Goal: Task Accomplishment & Management: Use online tool/utility

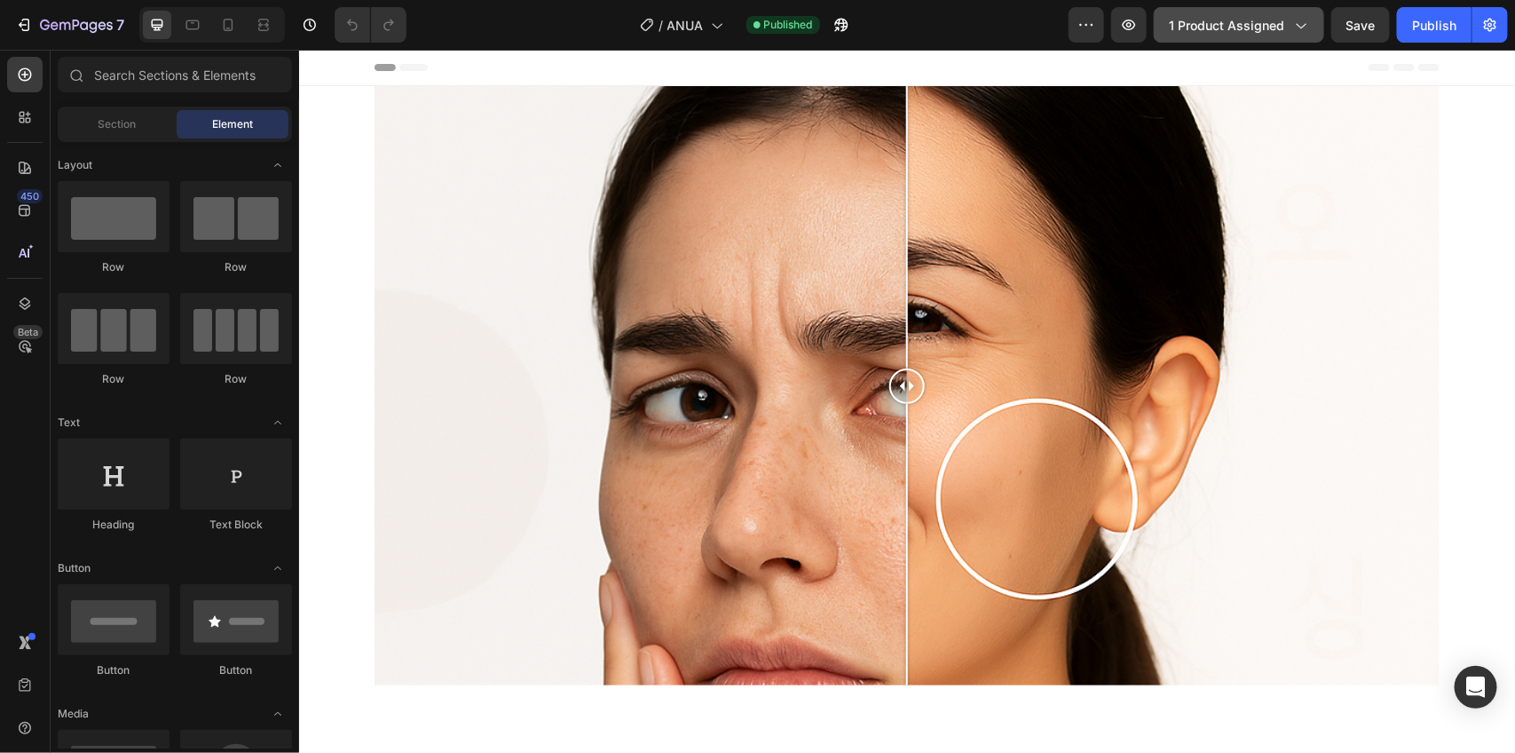
click at [1174, 32] on span "1 product assigned" at bounding box center [1226, 25] width 115 height 19
click at [1175, 31] on span "1 product assigned" at bounding box center [1226, 25] width 115 height 19
click at [1197, 24] on span "1 product assigned" at bounding box center [1226, 25] width 115 height 19
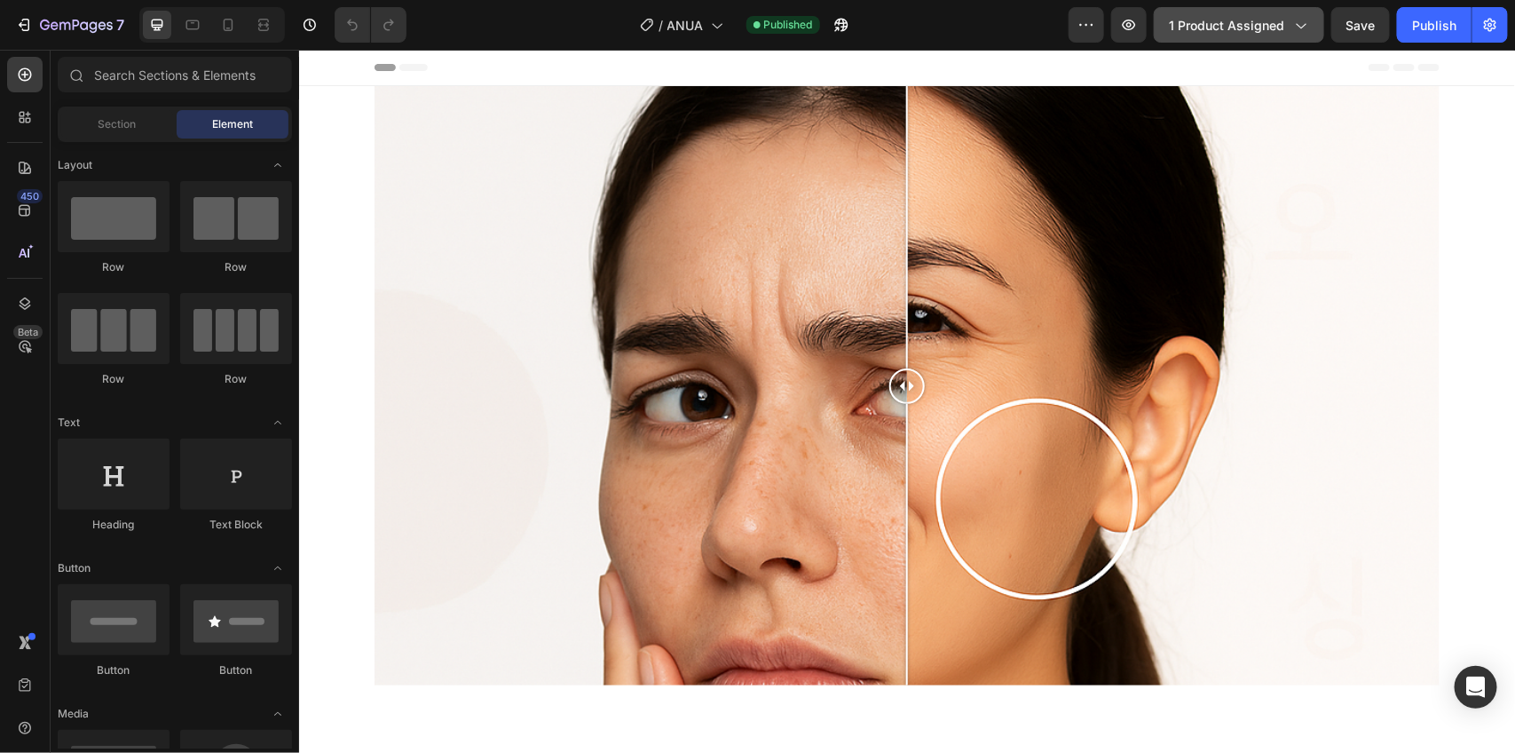
click at [1197, 24] on span "1 product assigned" at bounding box center [1226, 25] width 115 height 19
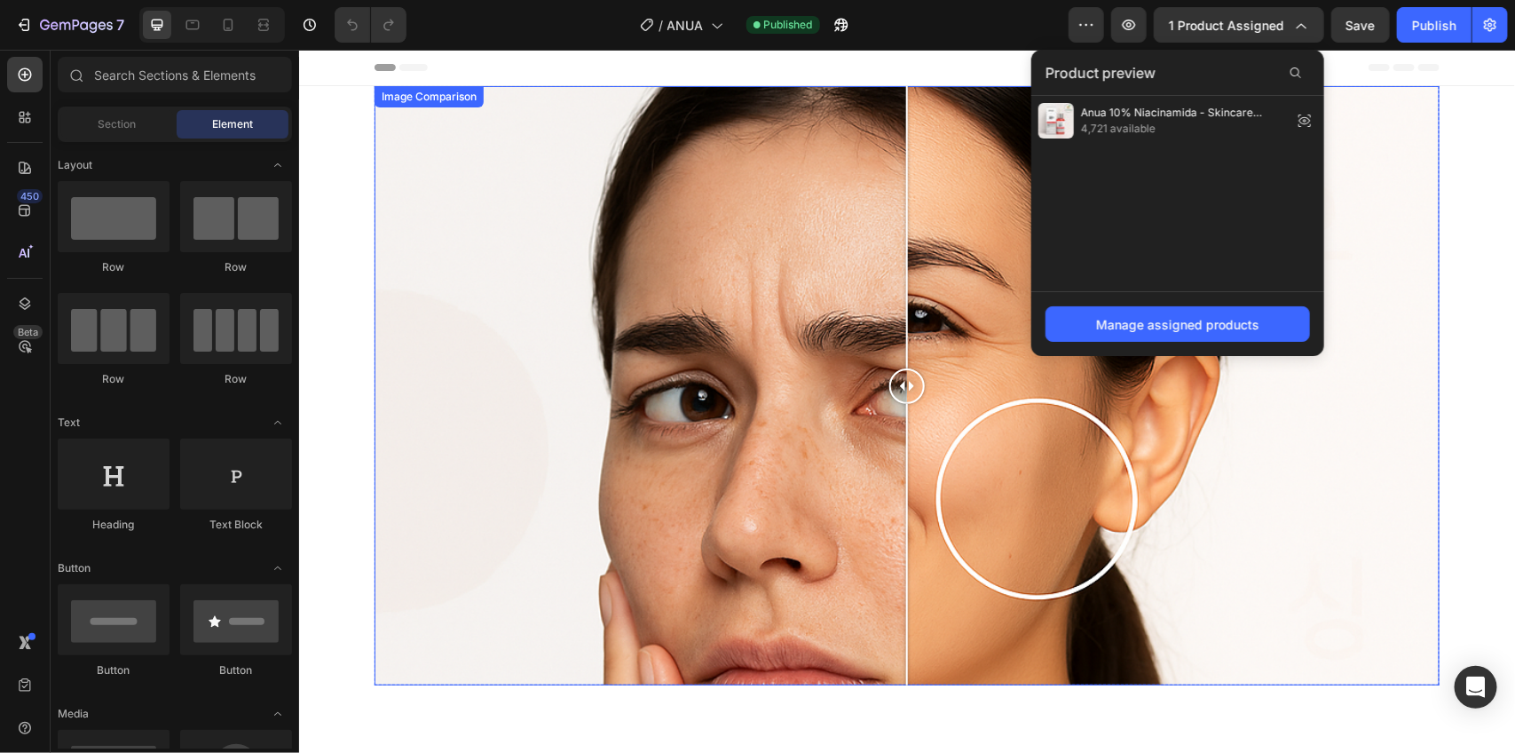
click at [352, 170] on div "Image Image Comparison Row" at bounding box center [906, 391] width 1216 height 613
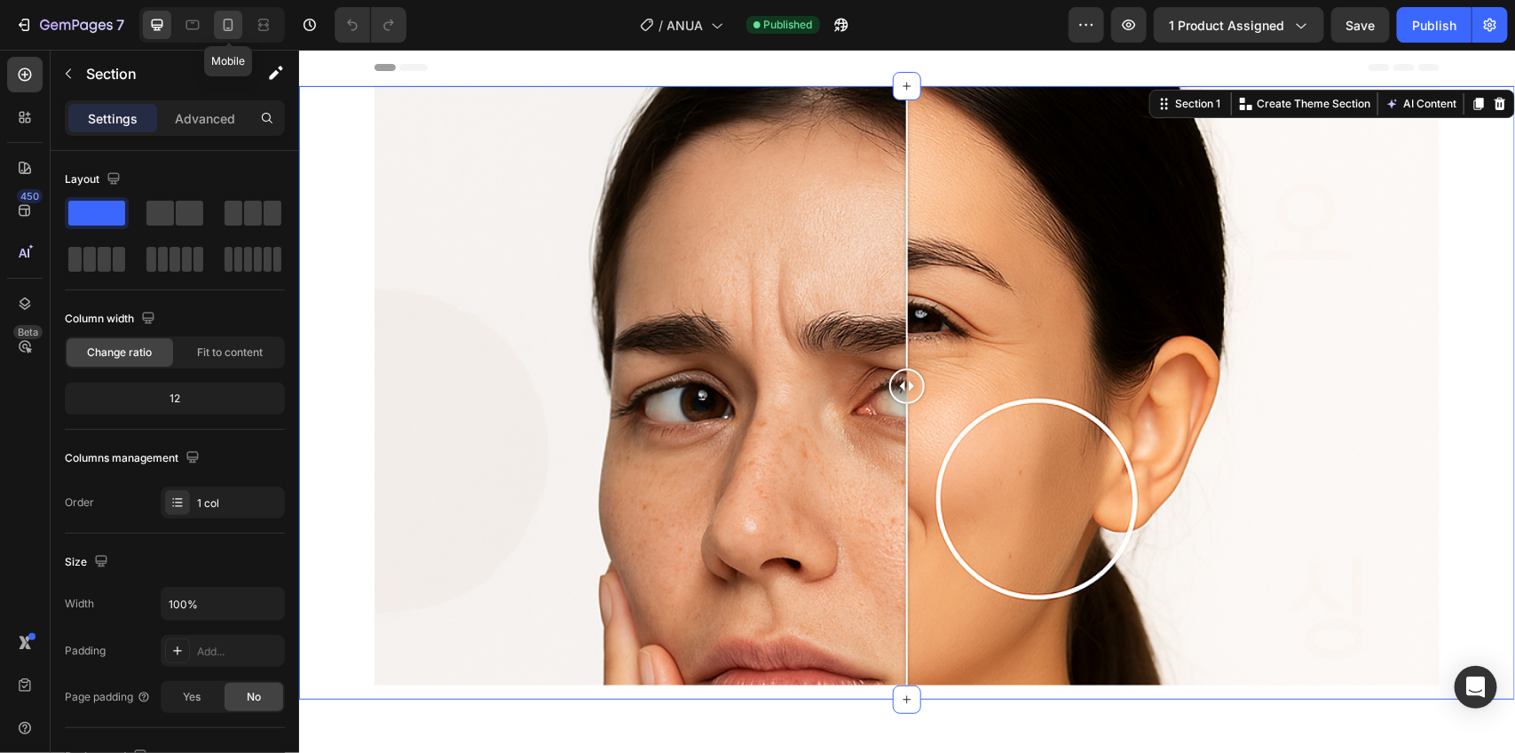
click at [222, 19] on icon at bounding box center [228, 25] width 18 height 18
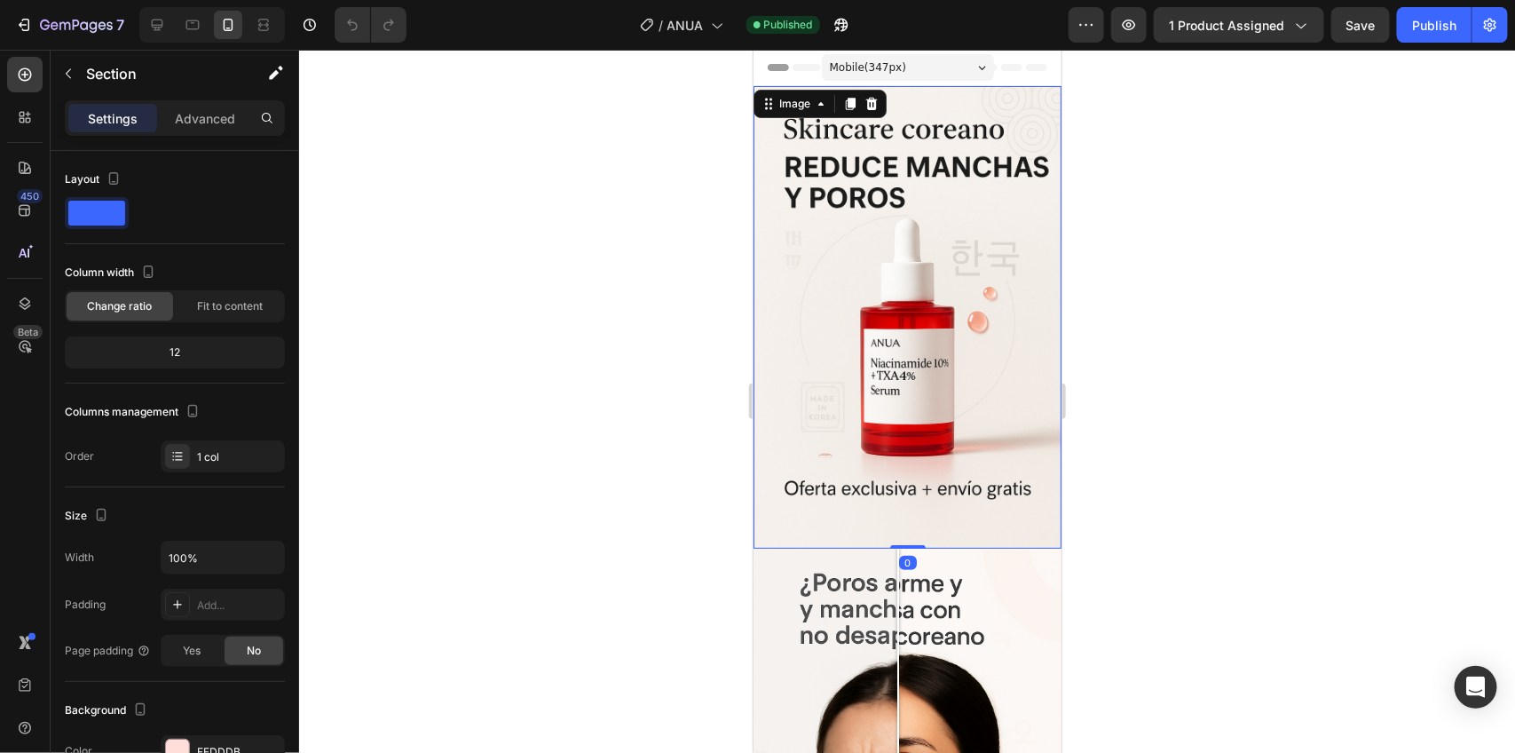
click at [971, 214] on img at bounding box center [907, 316] width 308 height 463
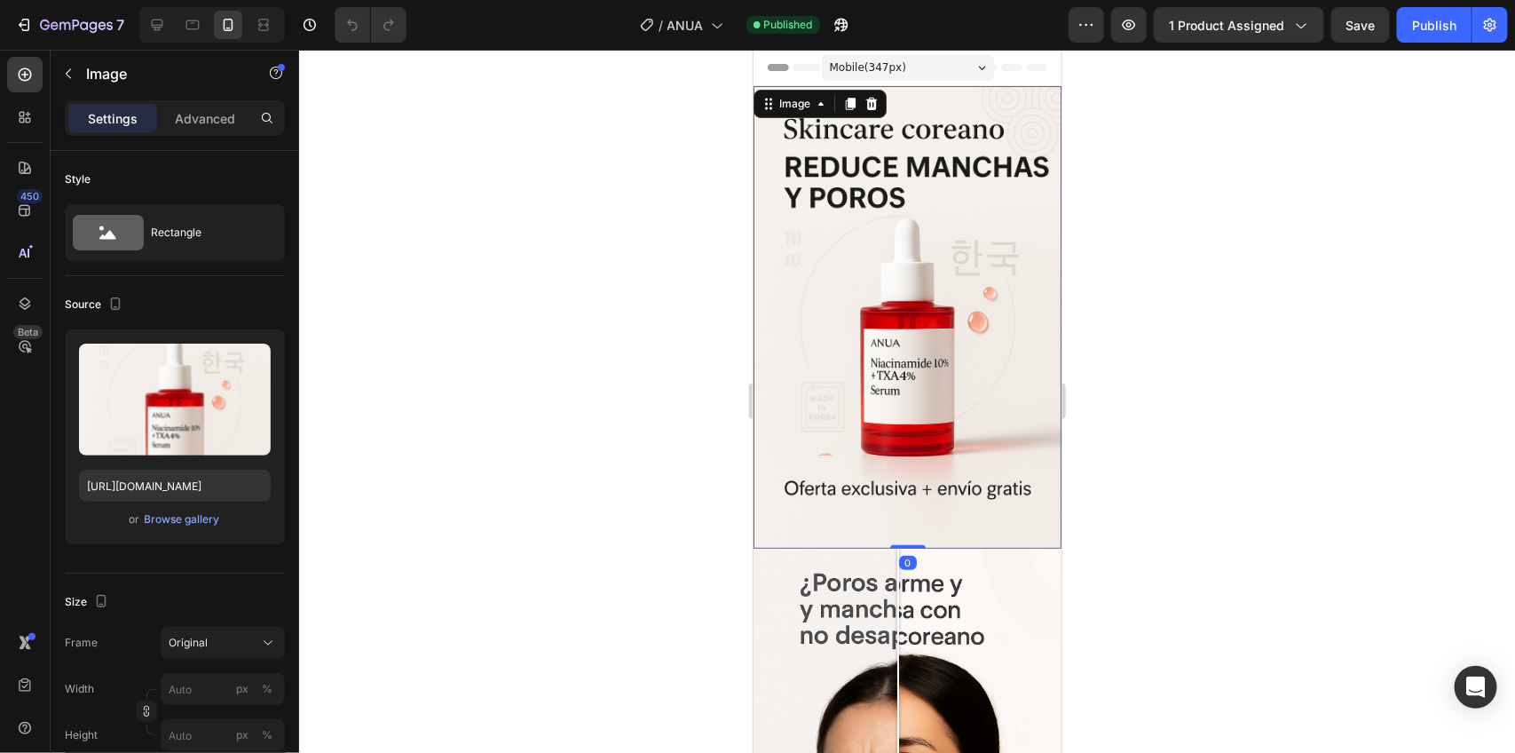
click at [931, 267] on img at bounding box center [907, 316] width 308 height 463
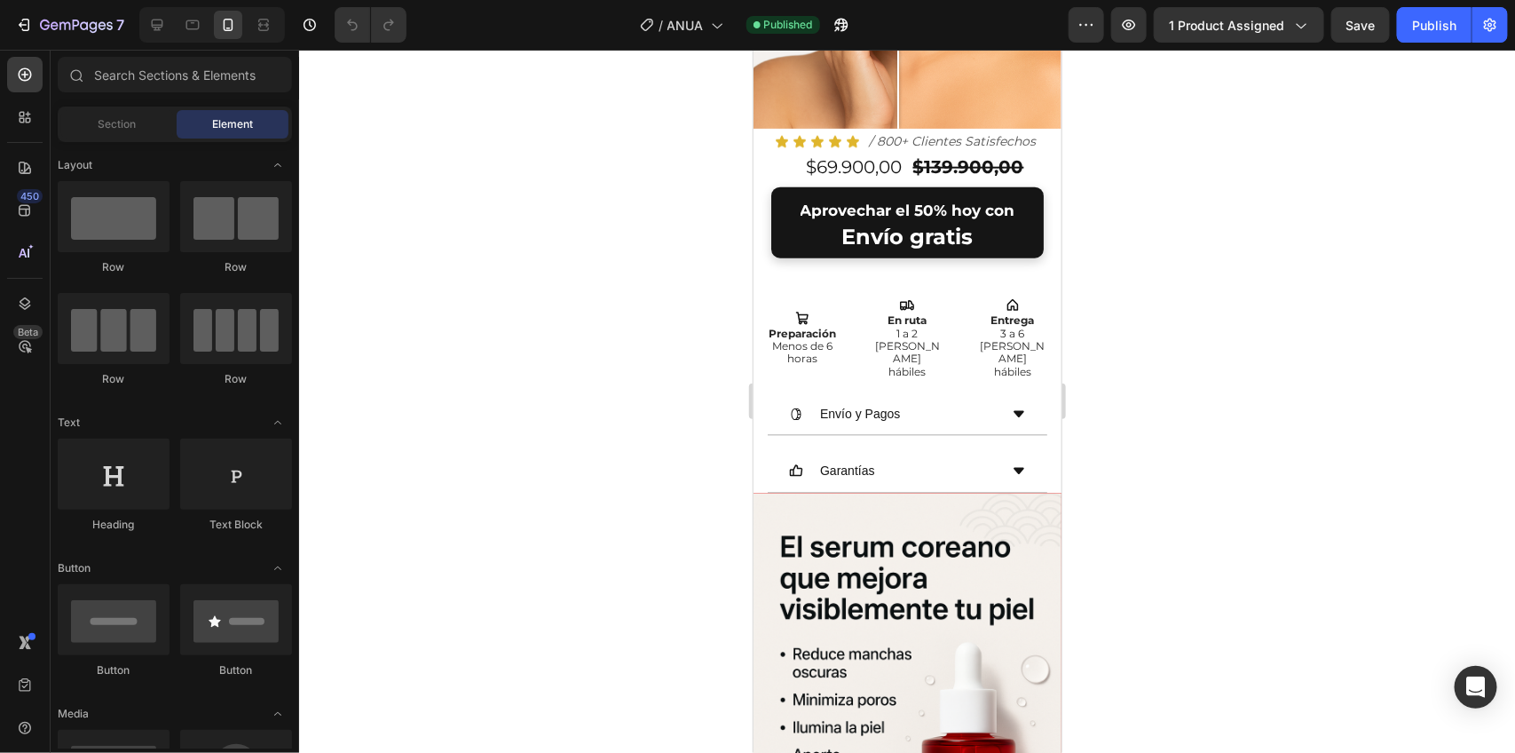
scroll to position [800, 0]
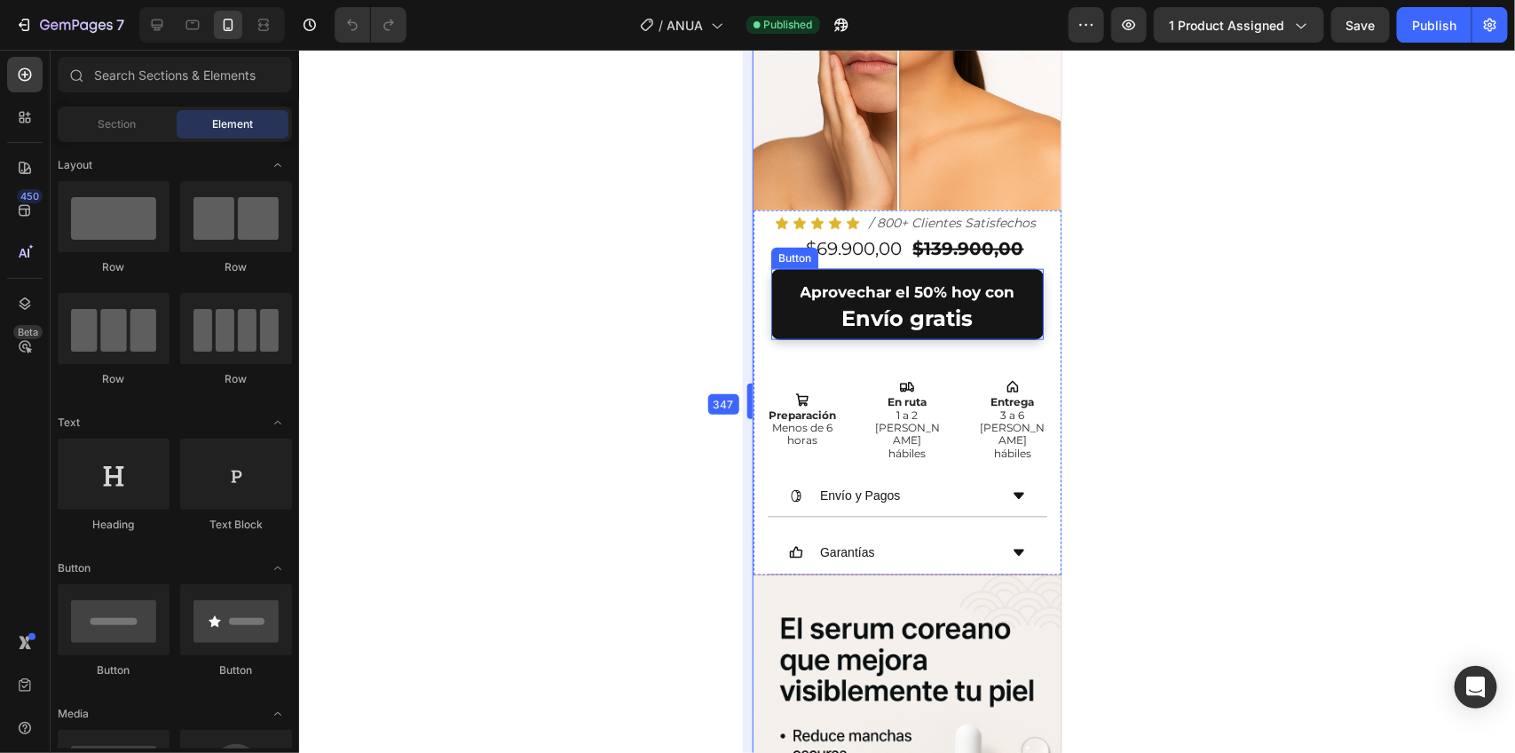
drag, startPoint x: 752, startPoint y: 245, endPoint x: 3, endPoint y: 196, distance: 750.9
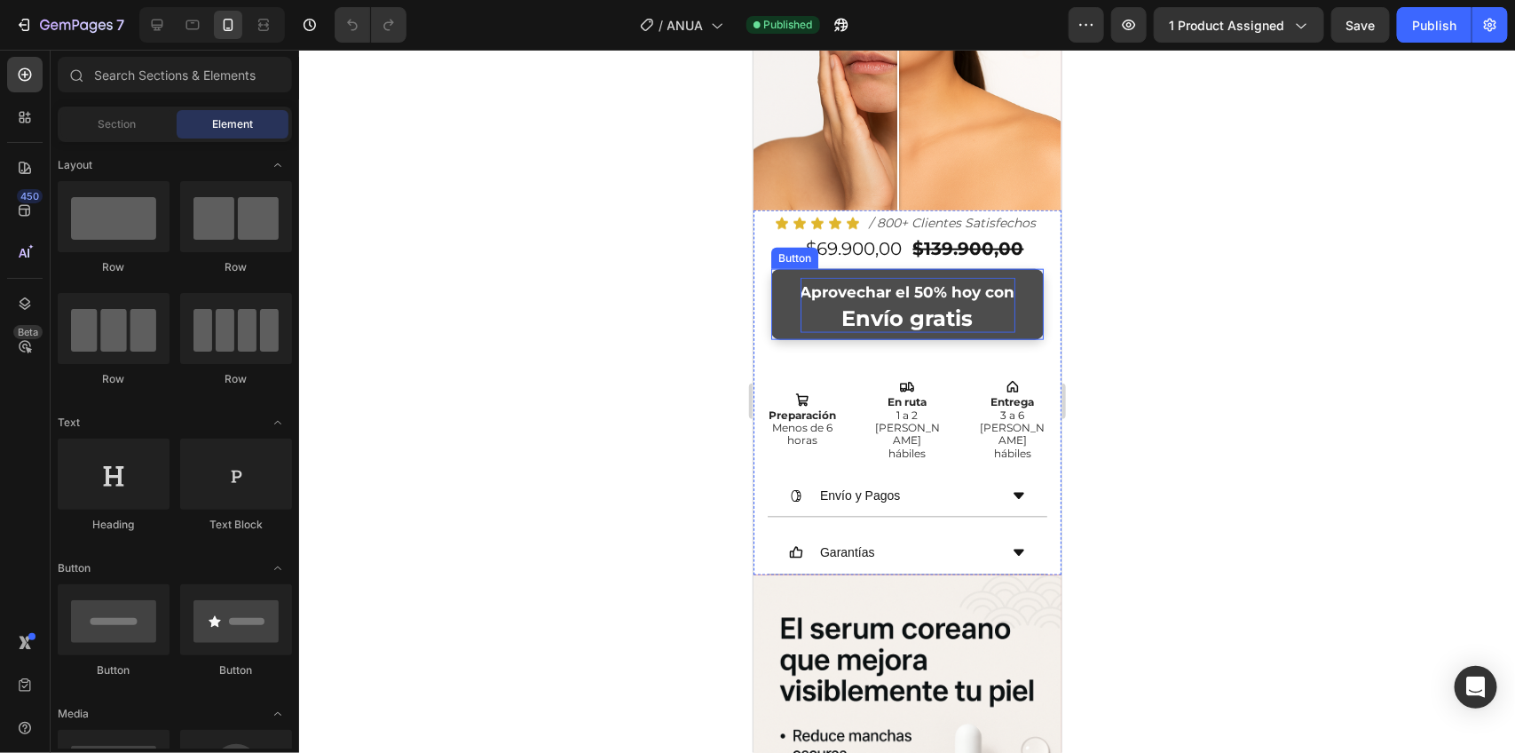
drag, startPoint x: 918, startPoint y: 259, endPoint x: 909, endPoint y: 264, distance: 9.9
click at [913, 282] on span "Aprovechar el 50% hoy con" at bounding box center [907, 291] width 215 height 18
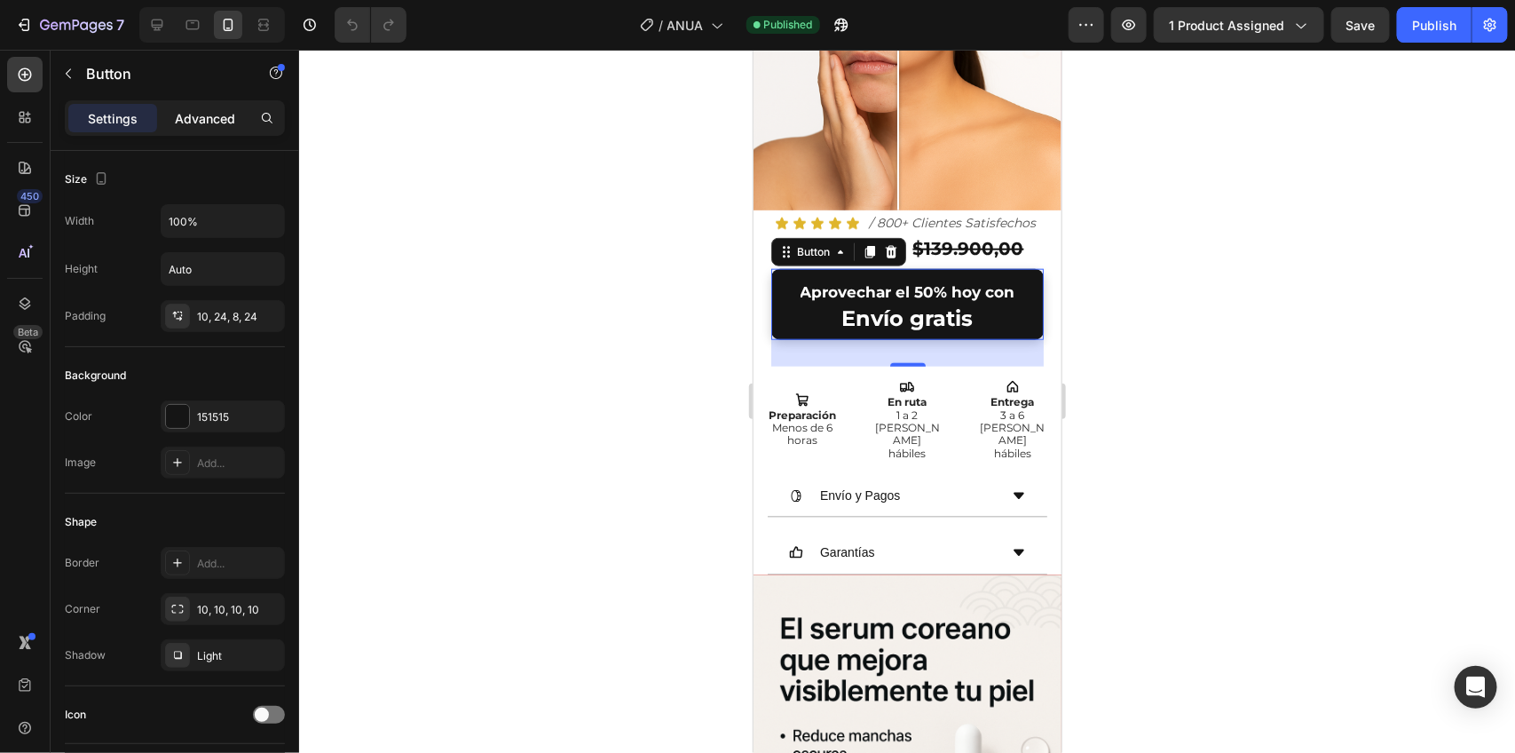
click at [224, 109] on p "Advanced" at bounding box center [205, 118] width 60 height 19
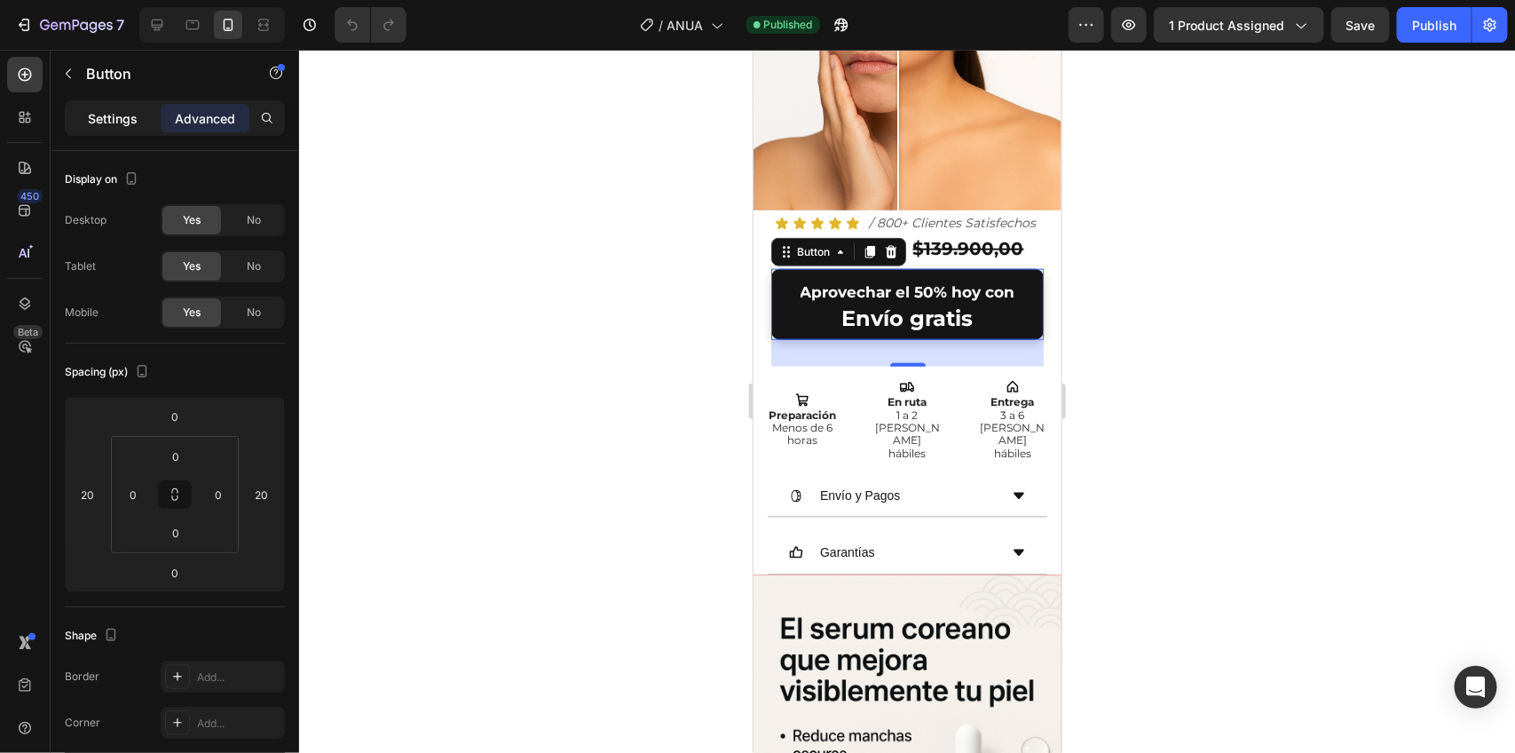
click at [107, 122] on p "Settings" at bounding box center [113, 118] width 50 height 19
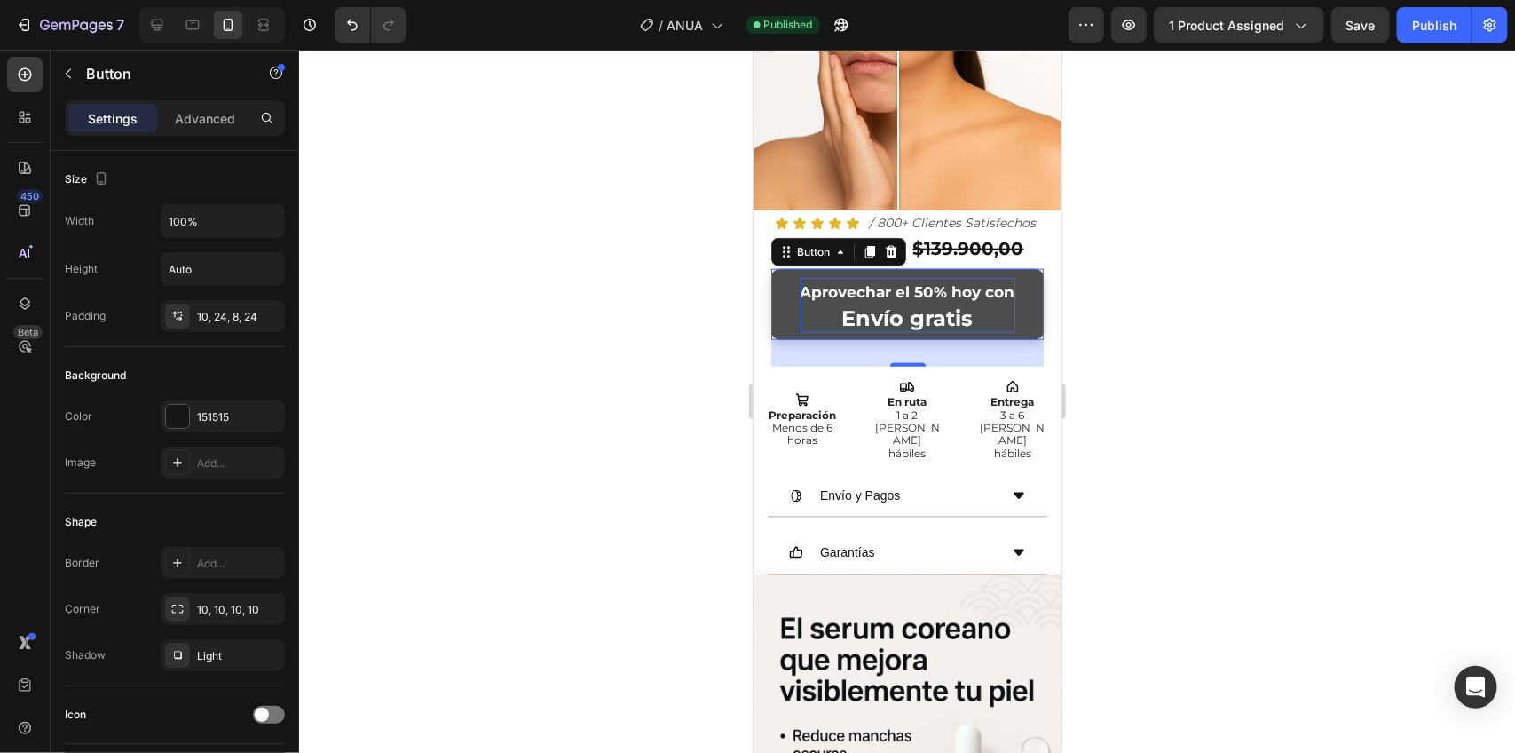
click at [957, 290] on p "Aprovechar el 50% hoy con Envío gratis" at bounding box center [907, 304] width 215 height 55
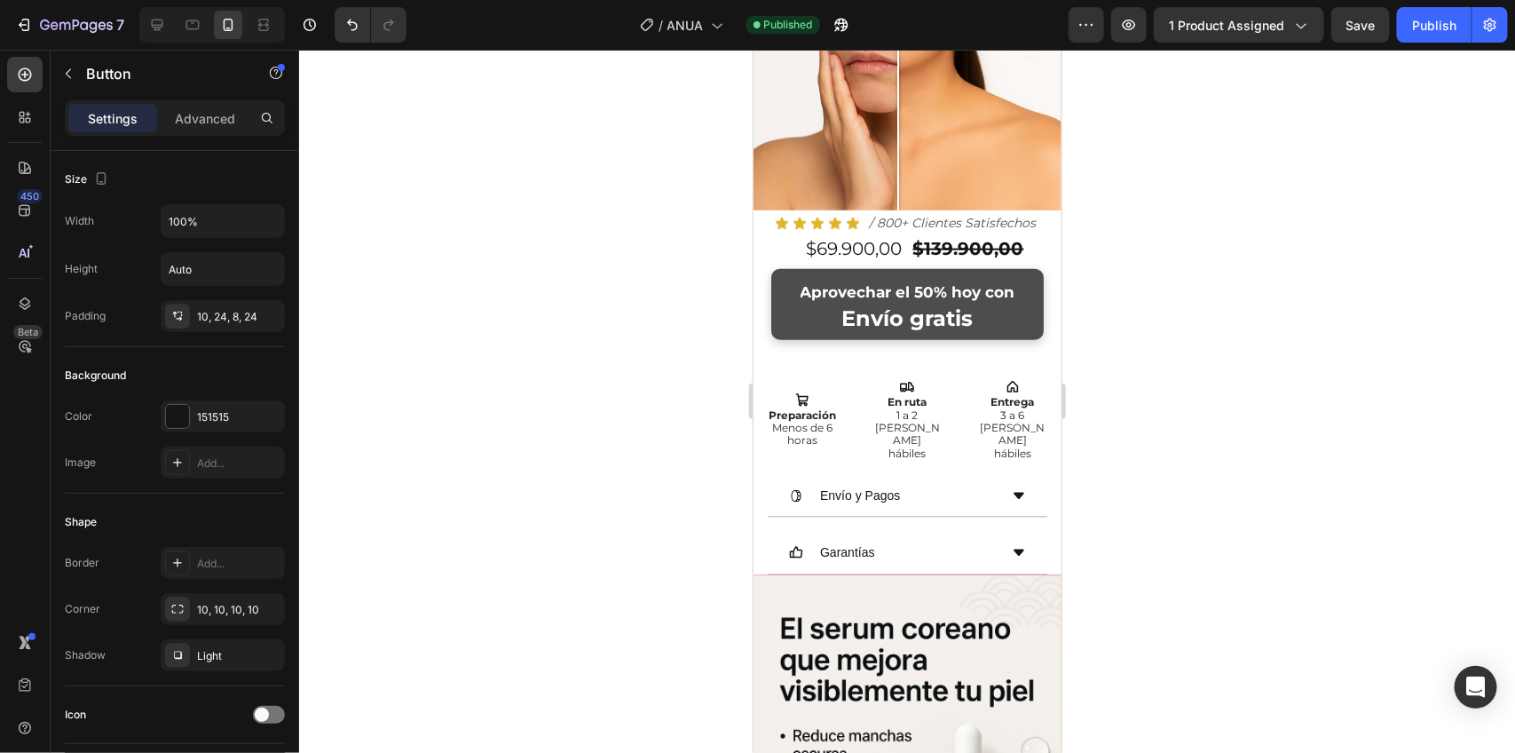
click at [1017, 312] on button "Aprovechar el 50% hoy con Envío gratis" at bounding box center [907, 303] width 273 height 71
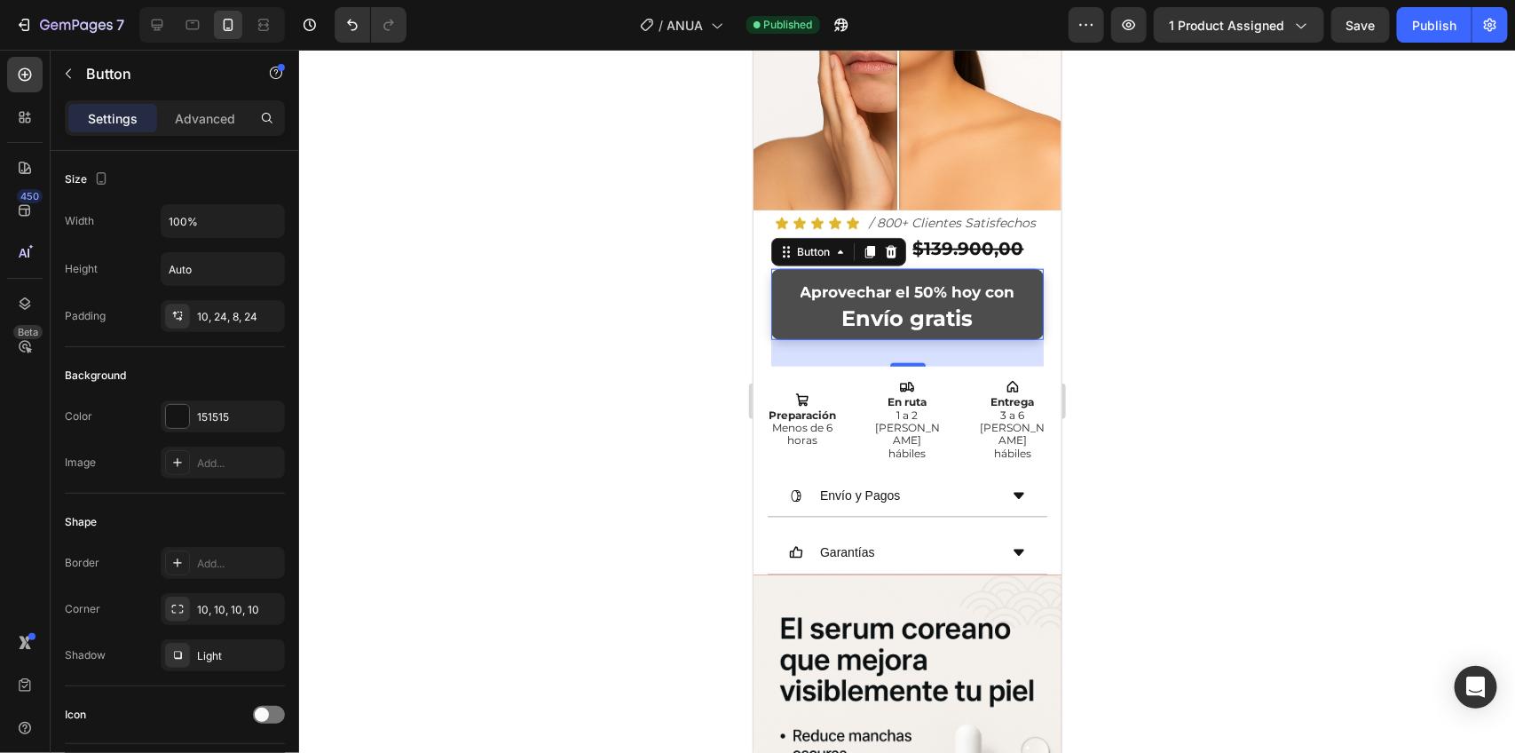
click at [1013, 311] on button "Aprovechar el 50% hoy con Envío gratis" at bounding box center [907, 303] width 273 height 71
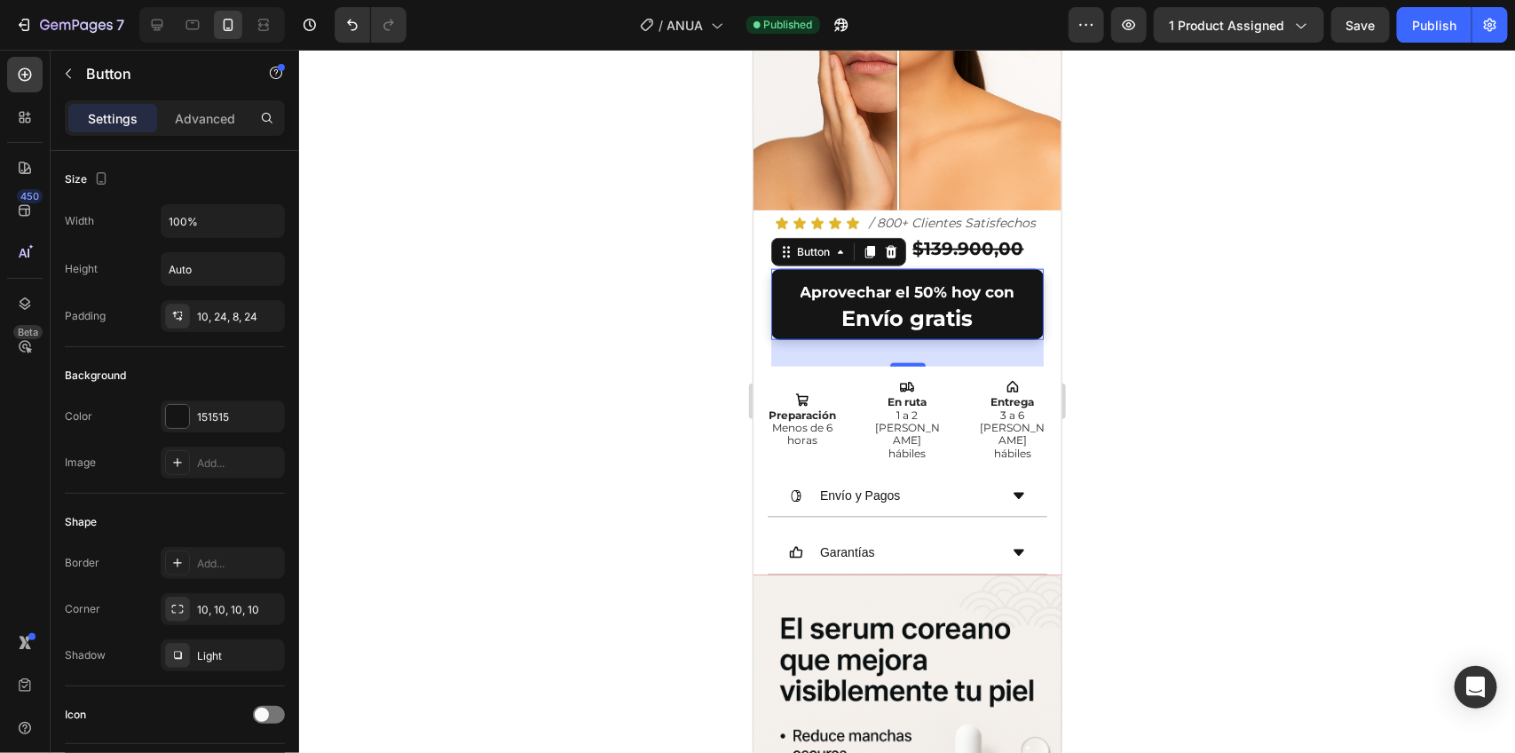
click at [1216, 325] on div at bounding box center [907, 401] width 1216 height 703
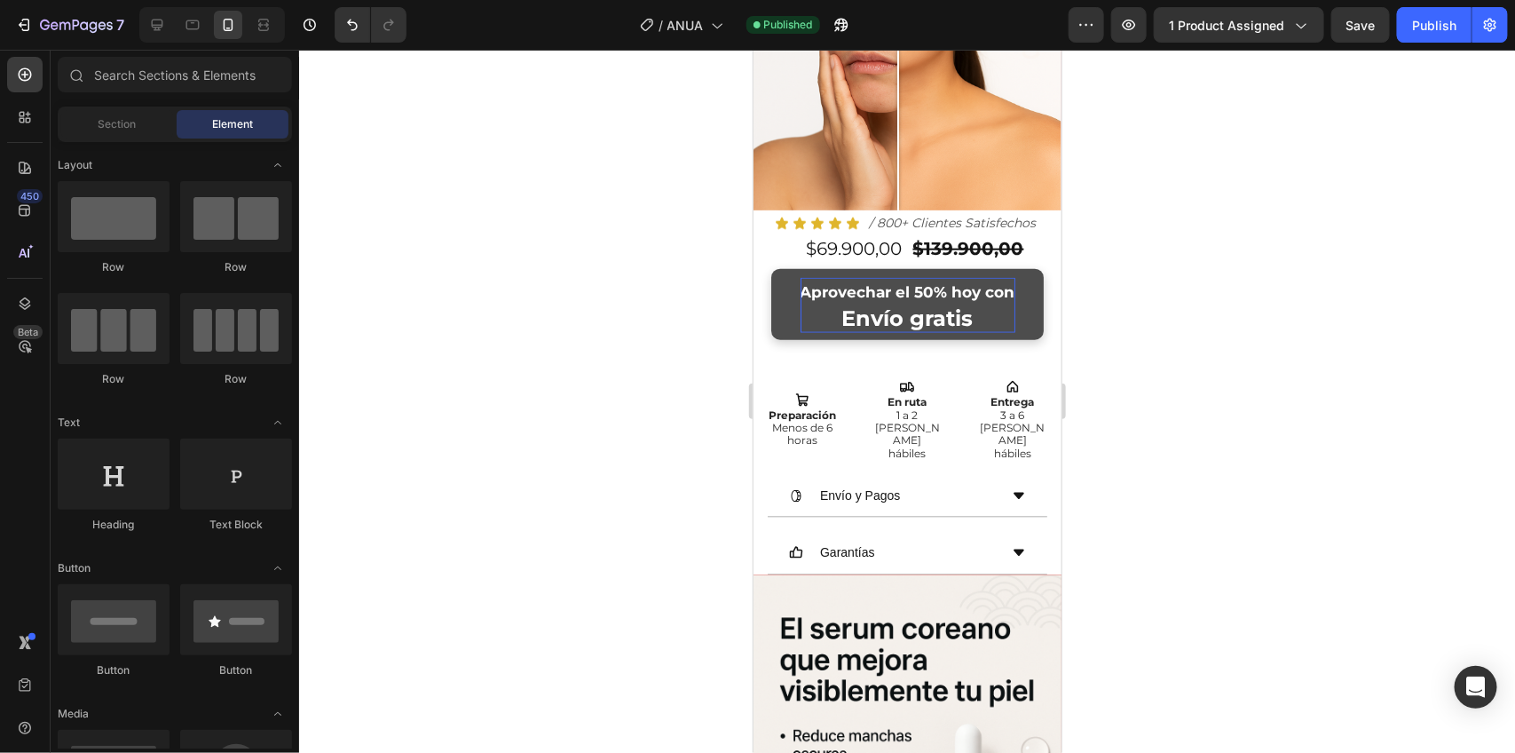
click at [964, 292] on p "Aprovechar el 50% hoy con Envío gratis" at bounding box center [907, 304] width 215 height 55
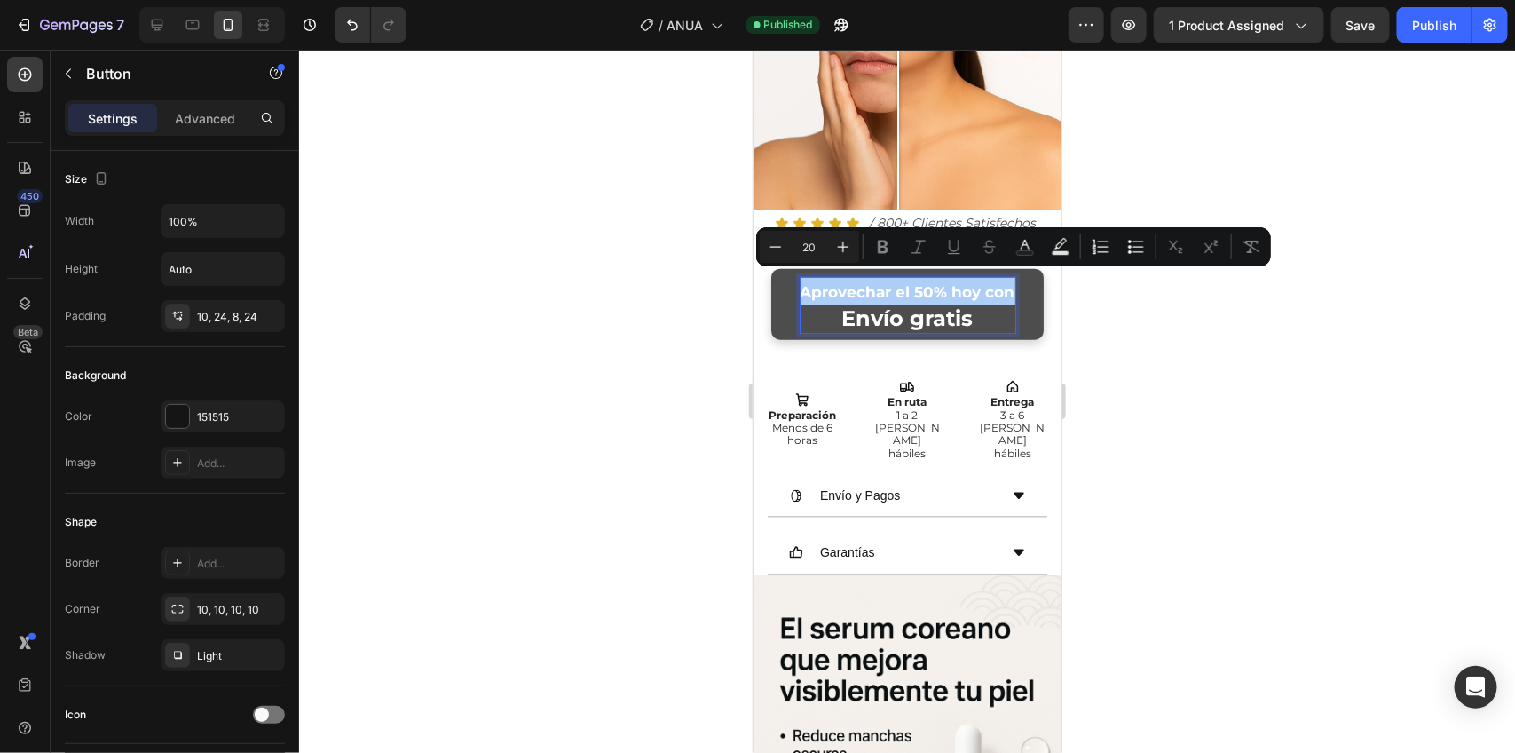
click at [1196, 312] on div at bounding box center [907, 401] width 1216 height 703
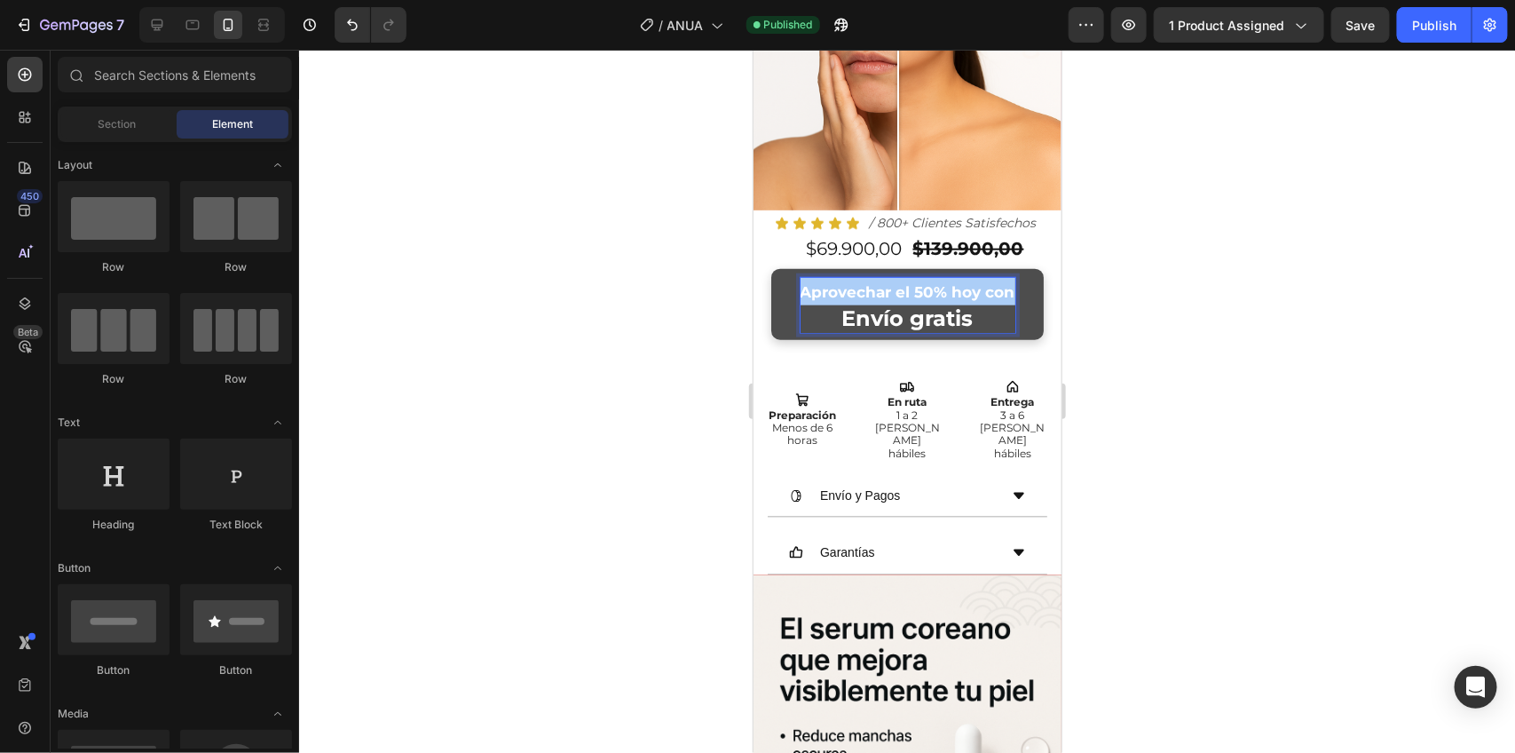
click at [1196, 312] on div at bounding box center [907, 401] width 1216 height 703
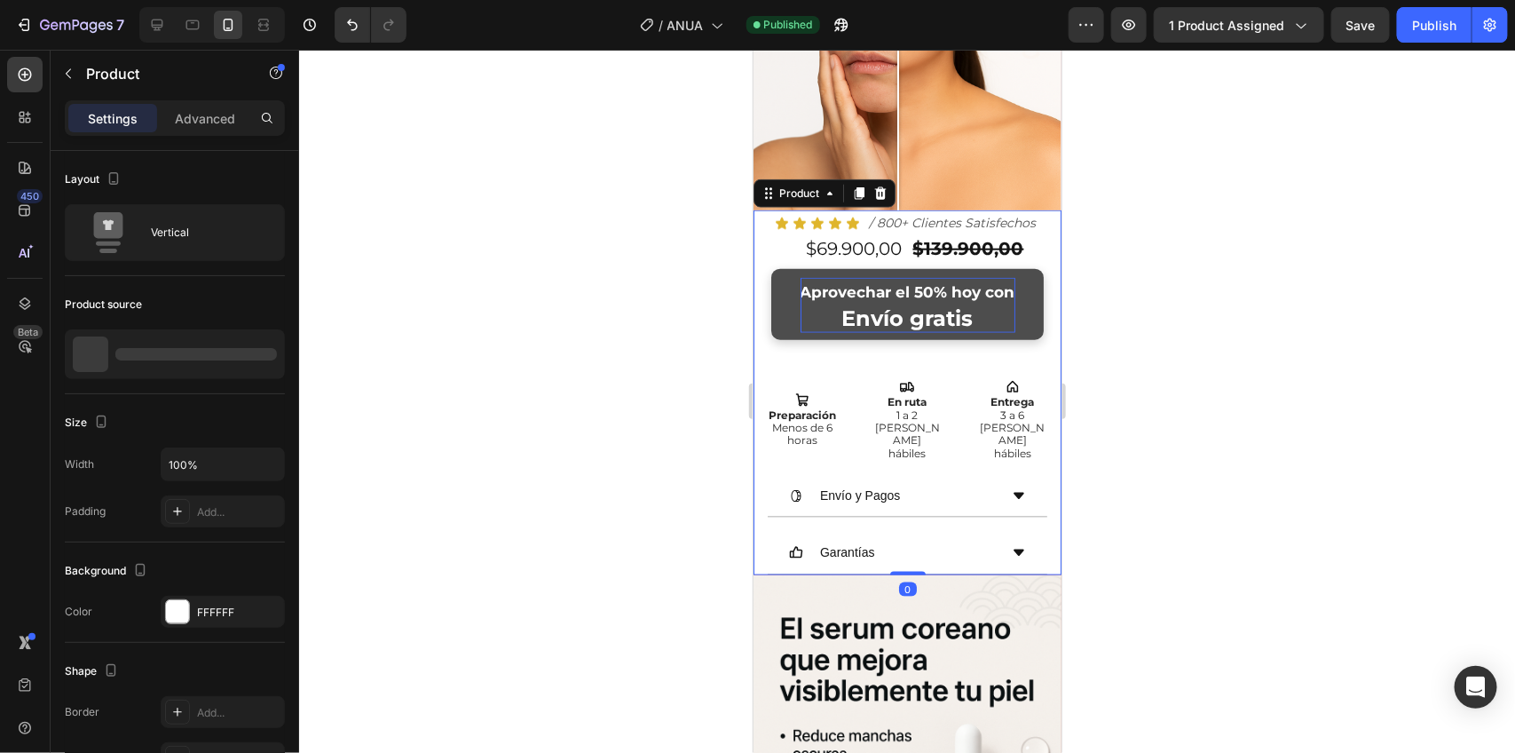
click at [1025, 342] on div "Aprovechar el 50% hoy con Envío gratis Button" at bounding box center [907, 317] width 308 height 98
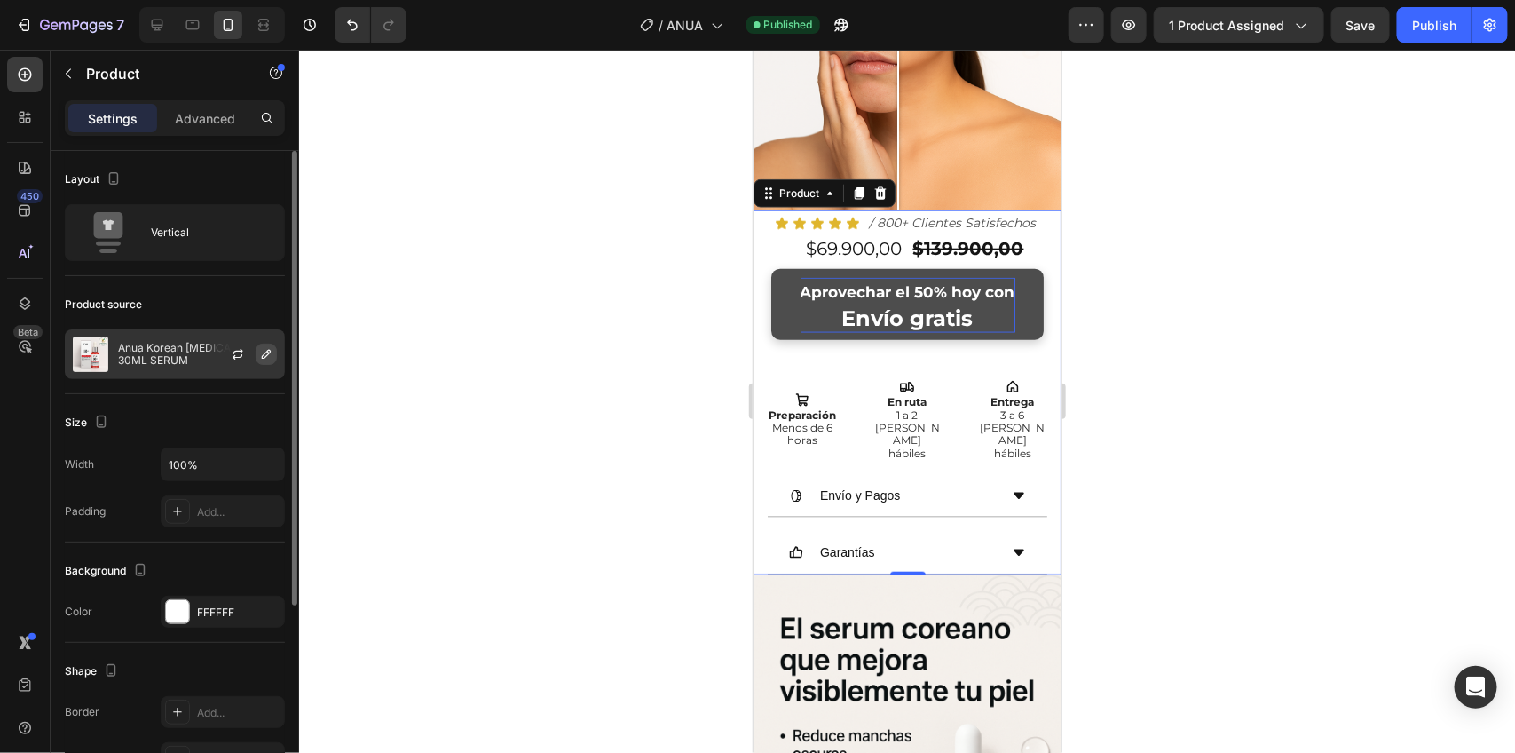
click at [262, 352] on icon "button" at bounding box center [266, 354] width 14 height 14
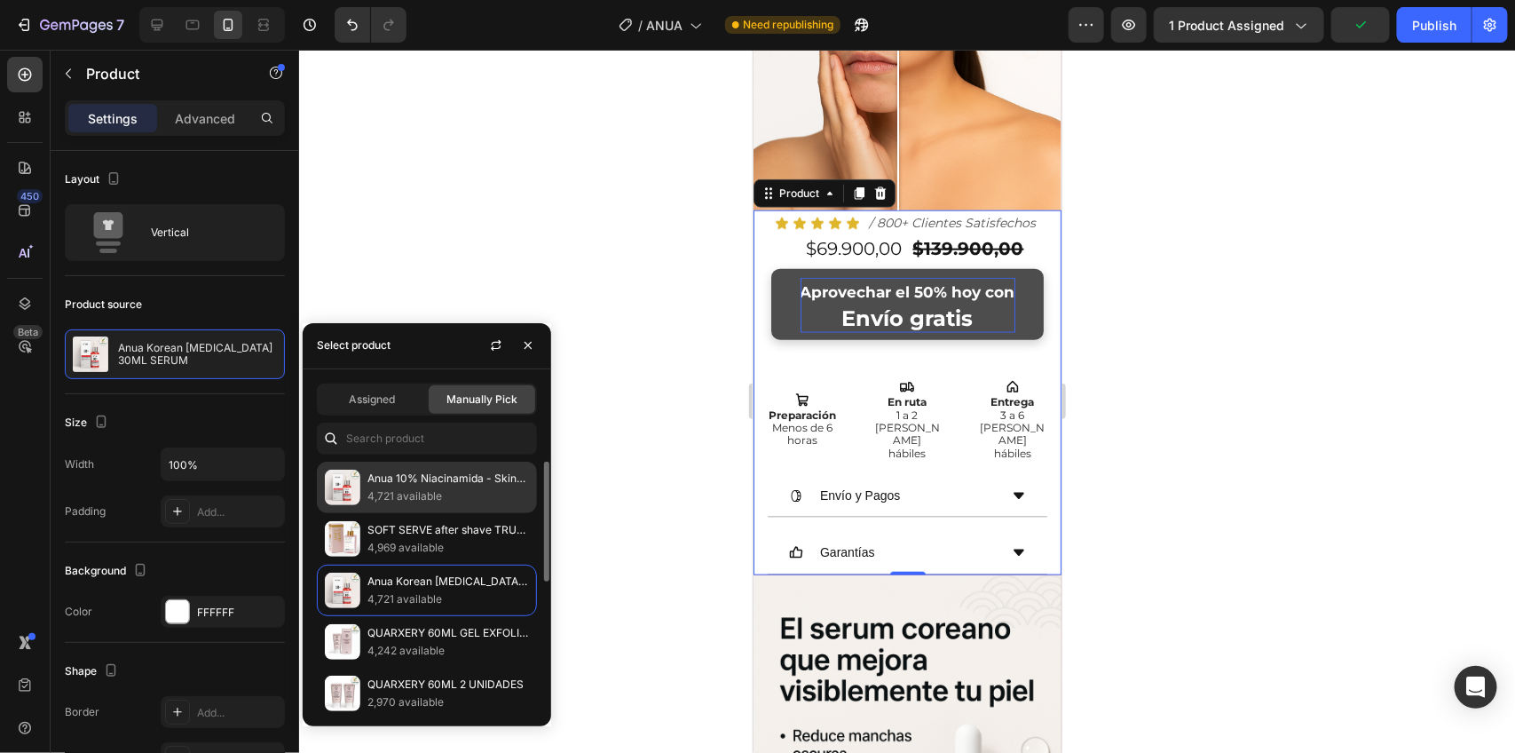
click at [404, 485] on p "Anua 10% Niacinamida - Skincare coreano" at bounding box center [449, 479] width 162 height 18
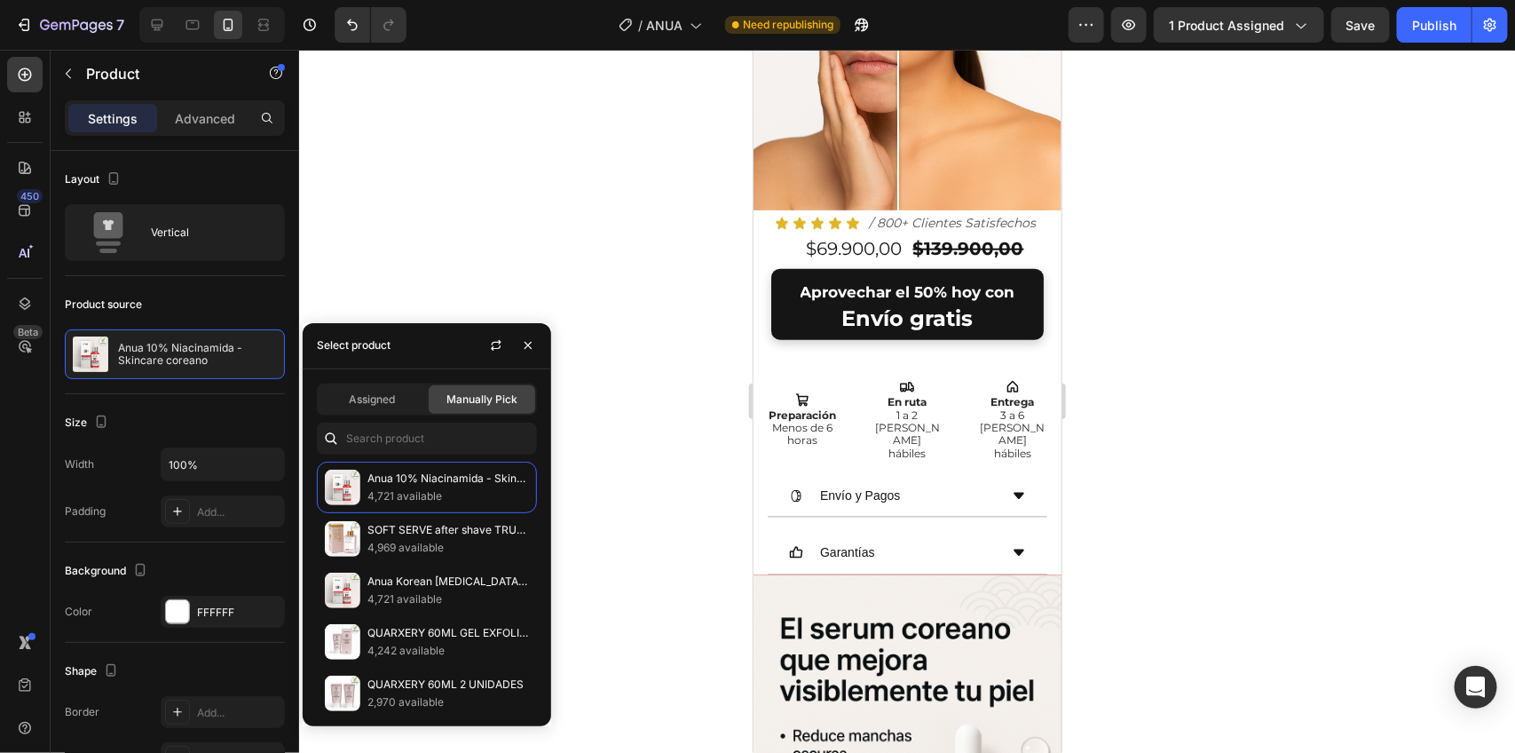
click at [481, 175] on div at bounding box center [907, 401] width 1216 height 703
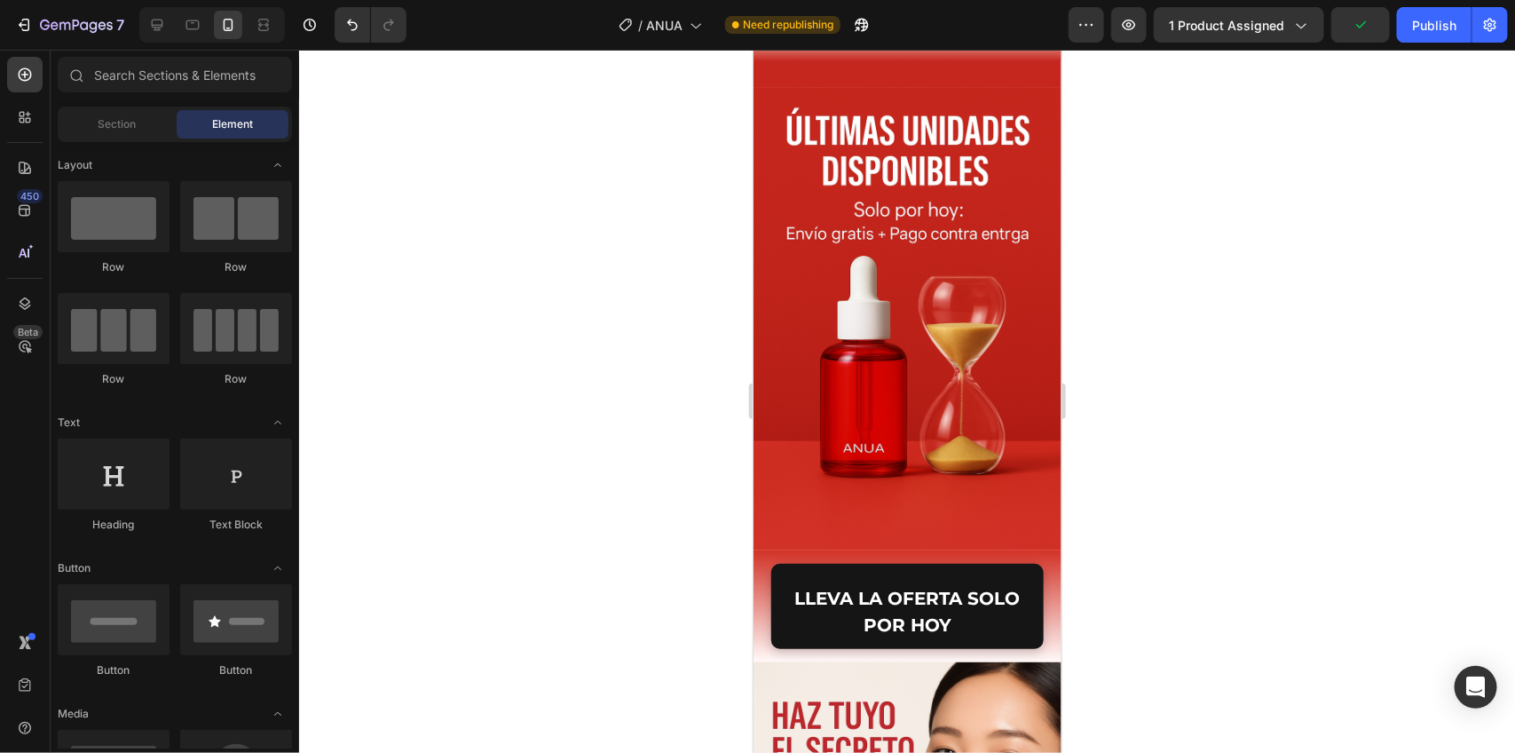
scroll to position [2985, 0]
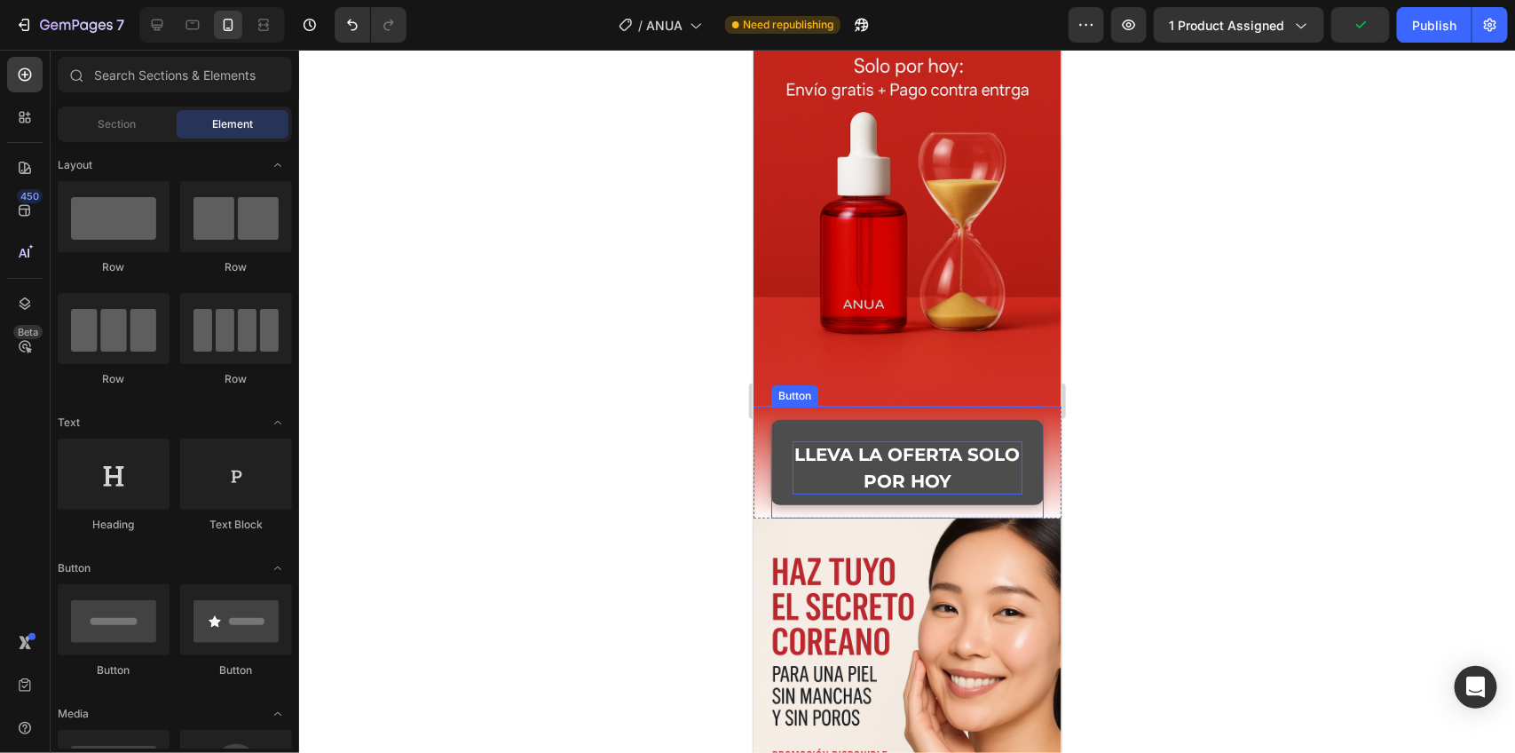
click at [893, 440] on p "LLEVA LA OFERTA SOLO POR HOY" at bounding box center [907, 466] width 230 height 53
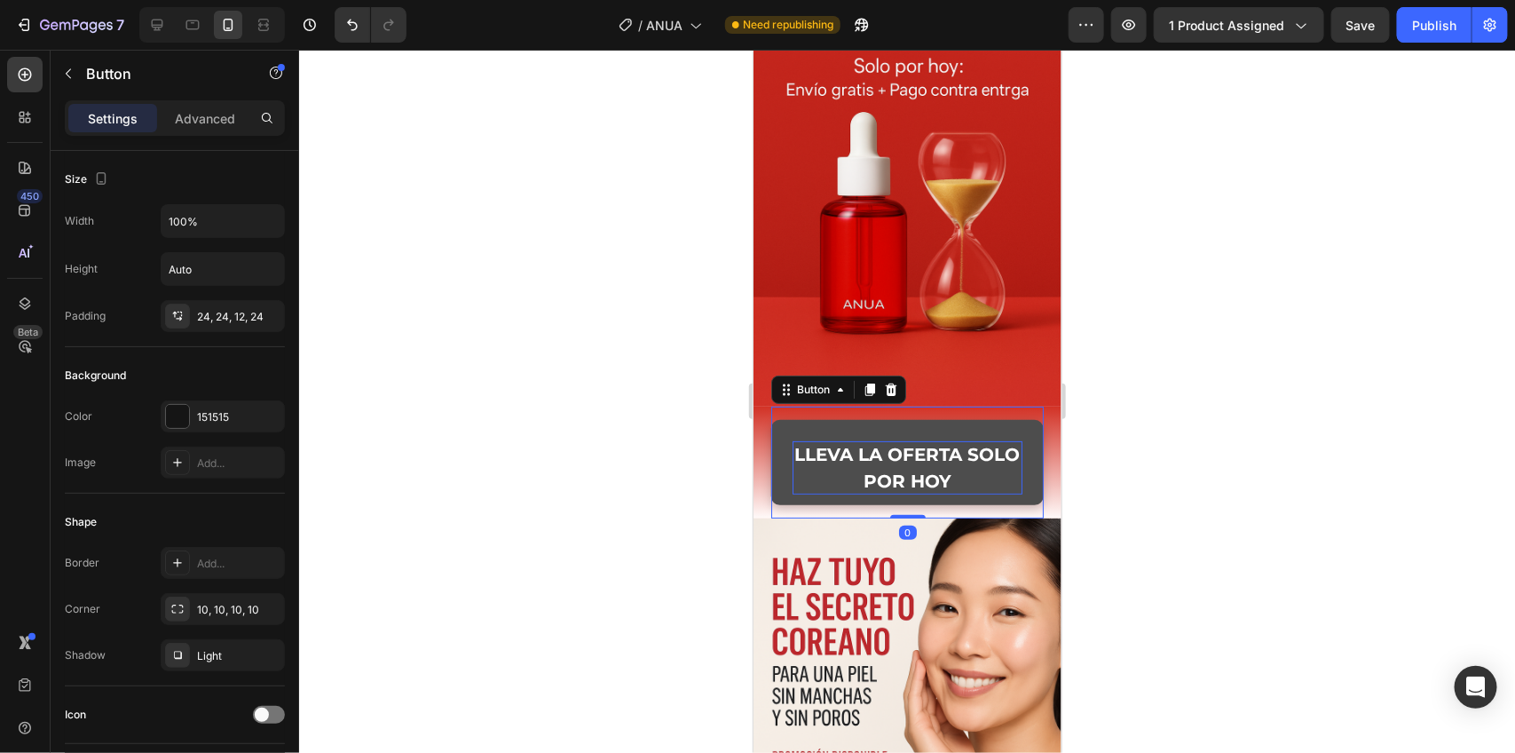
click at [1002, 440] on p "LLEVA LA OFERTA SOLO POR HOY" at bounding box center [907, 466] width 230 height 53
click at [1020, 419] on button "LLEVA LA OFERTA SOLO POR HOY" at bounding box center [907, 461] width 273 height 85
click at [1017, 419] on button "LLEVA LA OFERTA SOLO POR HOY" at bounding box center [907, 461] width 273 height 85
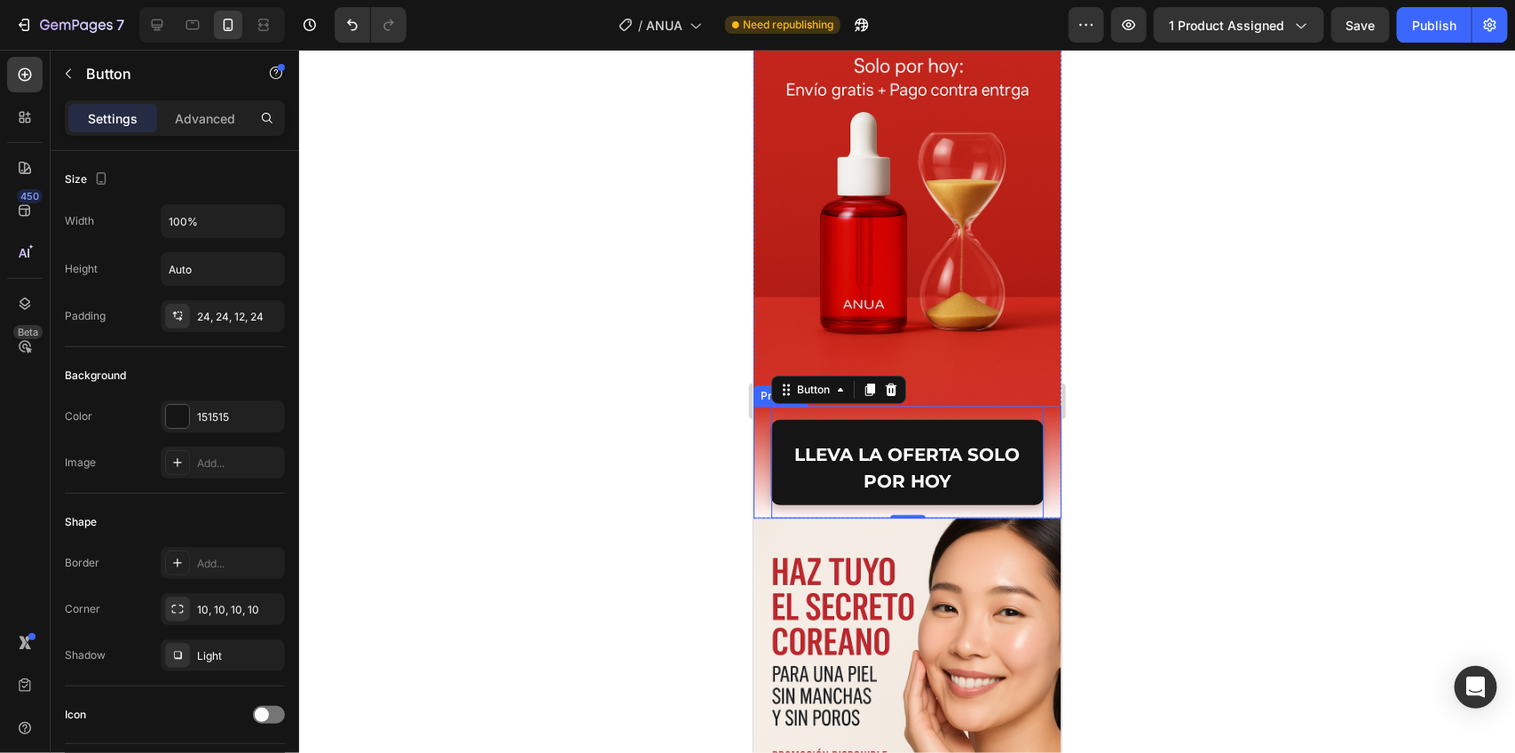
click at [1292, 375] on div at bounding box center [907, 401] width 1216 height 703
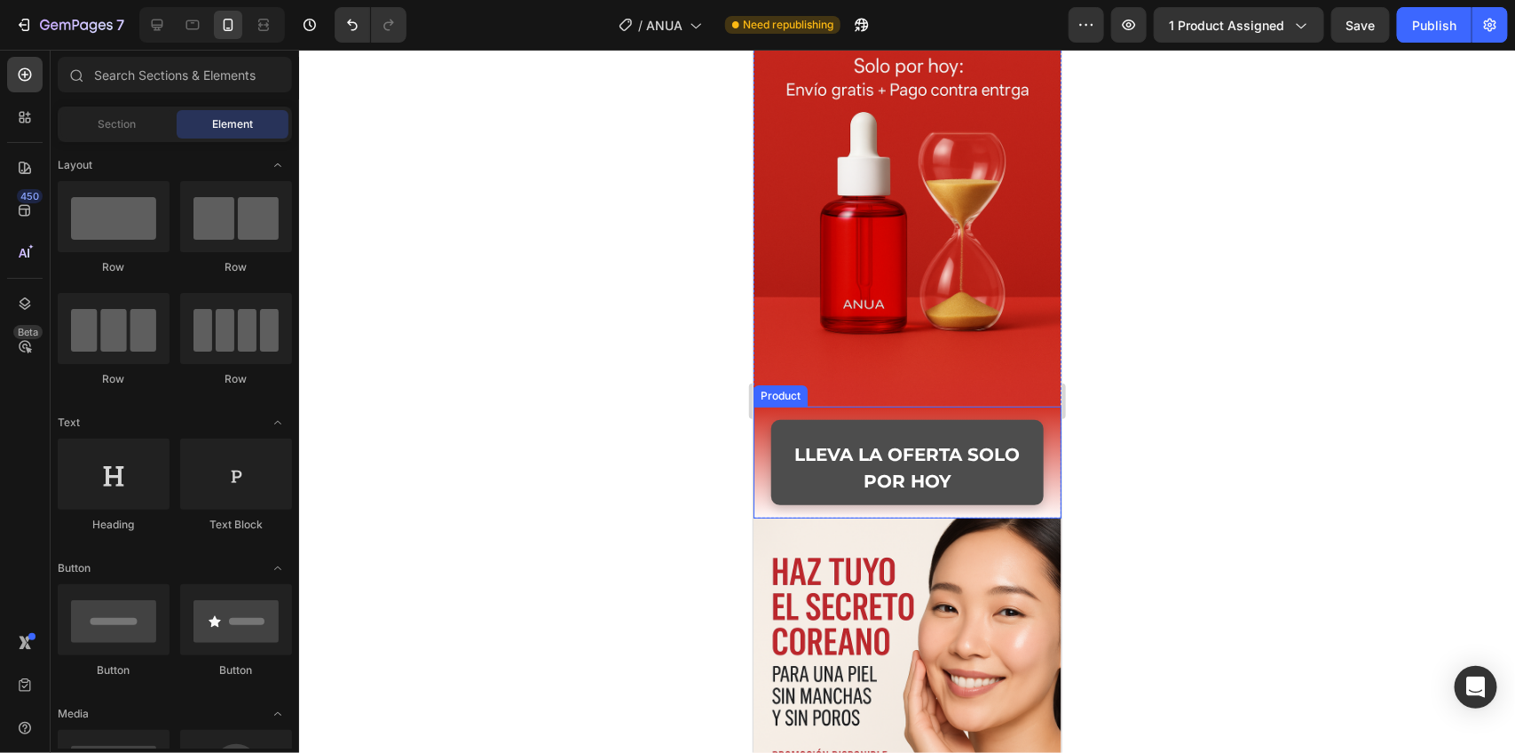
click at [1017, 419] on button "LLEVA LA OFERTA SOLO POR HOY" at bounding box center [907, 461] width 273 height 85
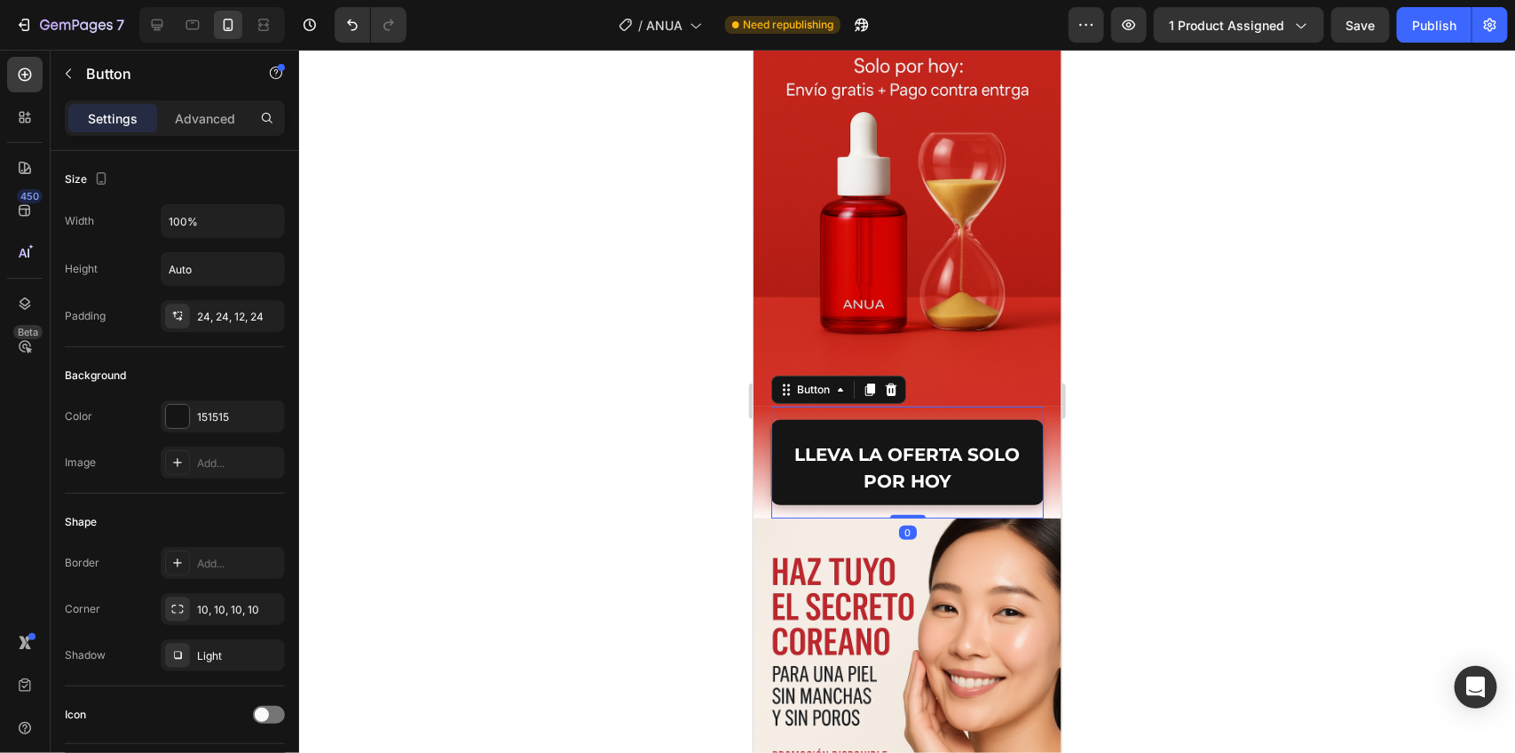
click at [1497, 376] on div at bounding box center [907, 401] width 1216 height 703
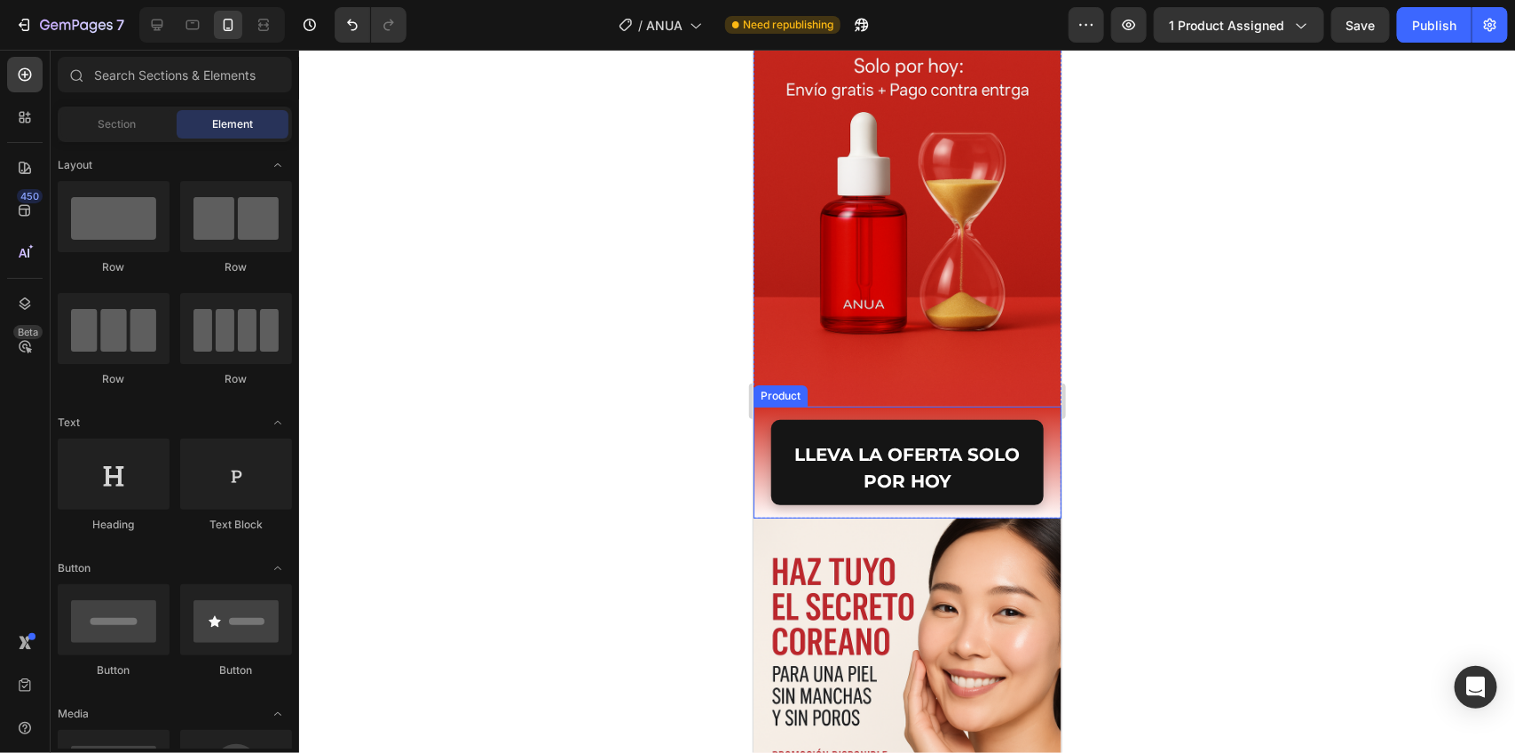
click at [757, 406] on div "LLEVA LA OFERTA SOLO POR HOY [PERSON_NAME]" at bounding box center [907, 462] width 308 height 112
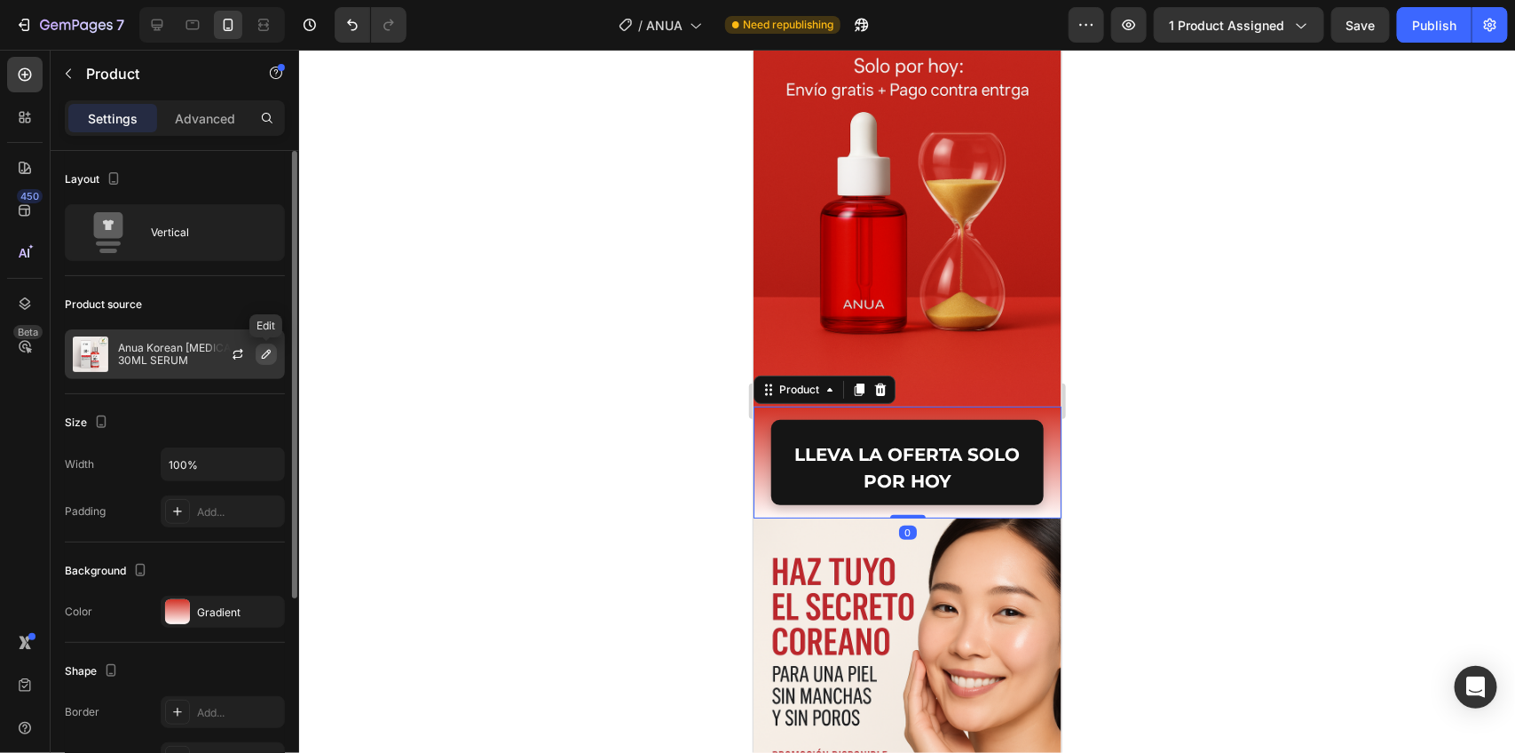
click at [268, 352] on icon "button" at bounding box center [266, 354] width 9 height 9
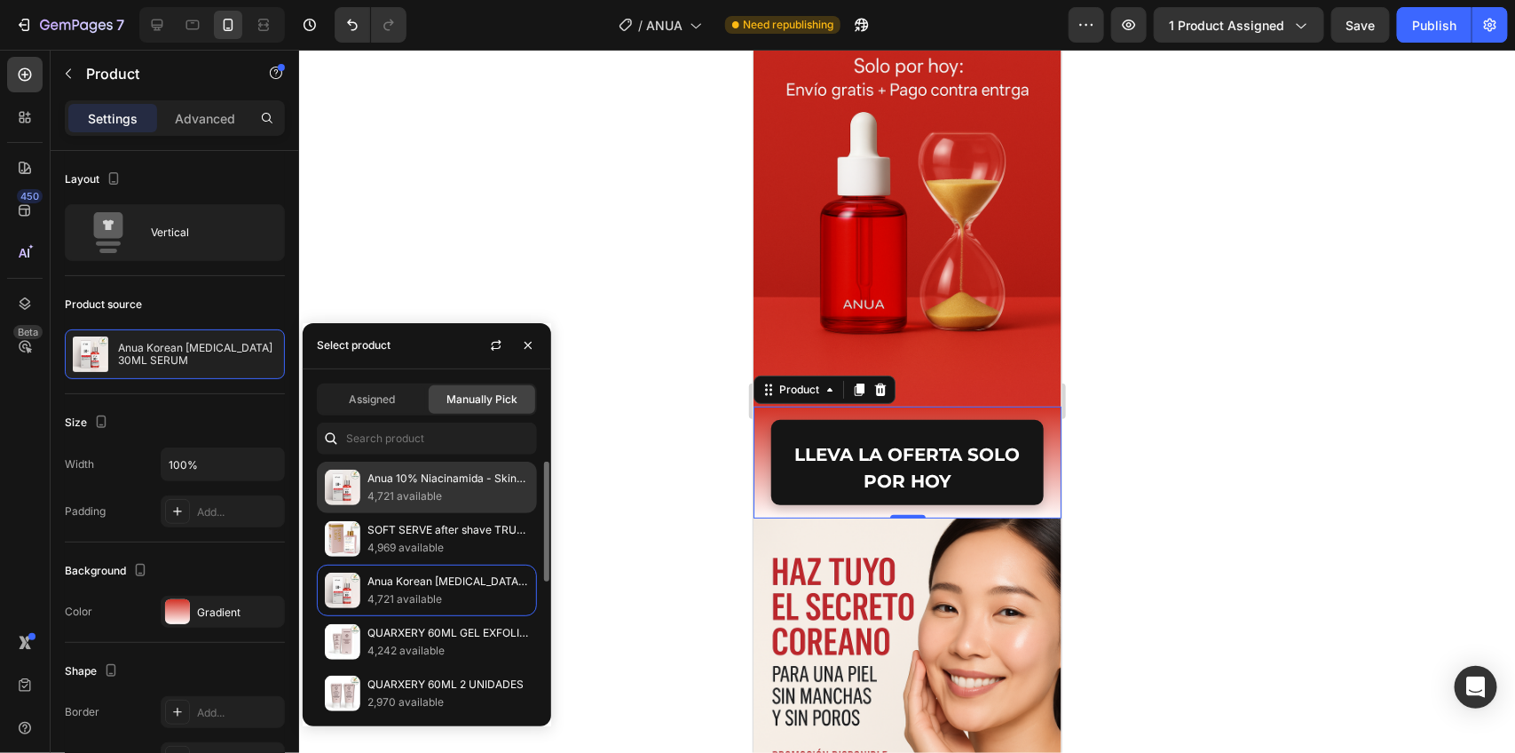
click at [463, 494] on p "4,721 available" at bounding box center [449, 496] width 162 height 18
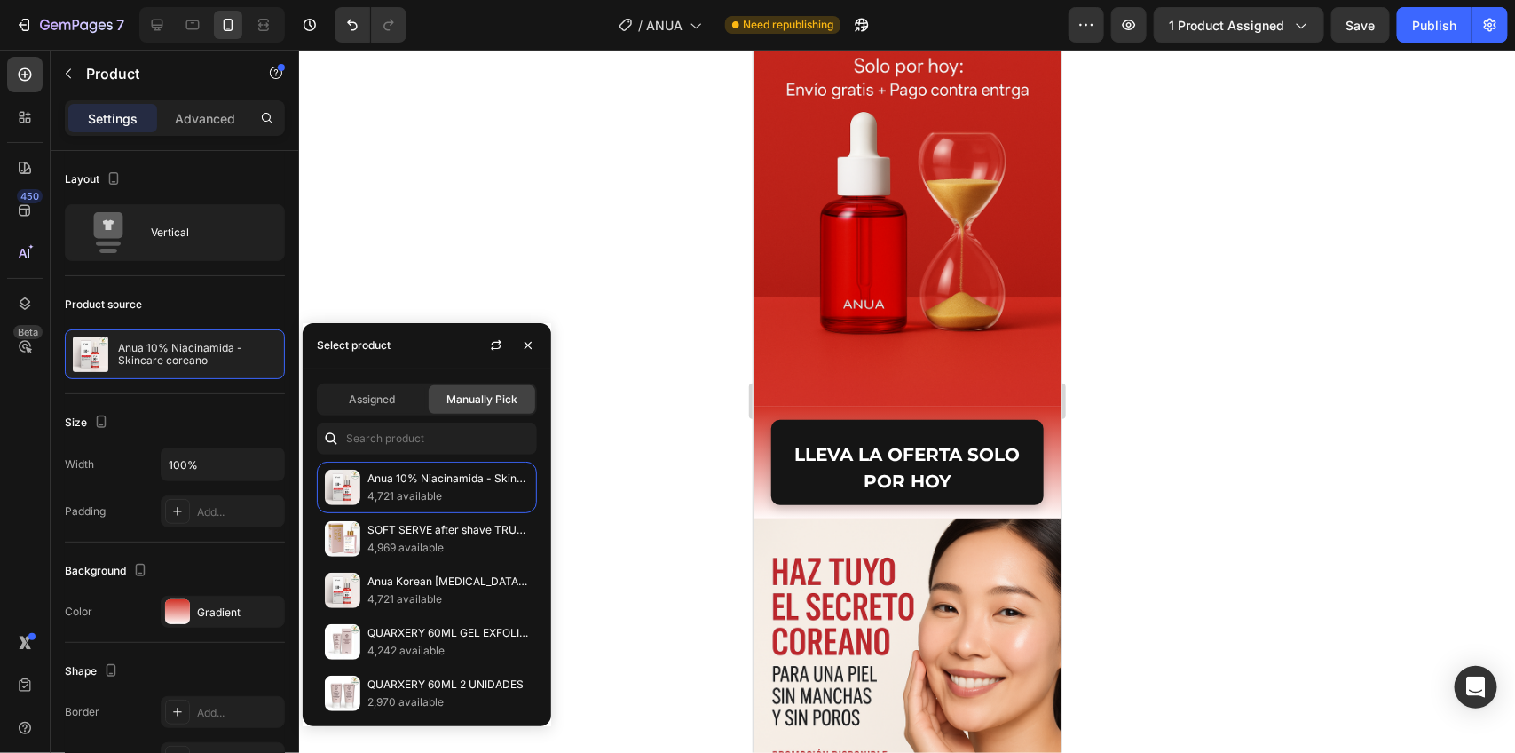
click at [703, 398] on div at bounding box center [907, 401] width 1216 height 703
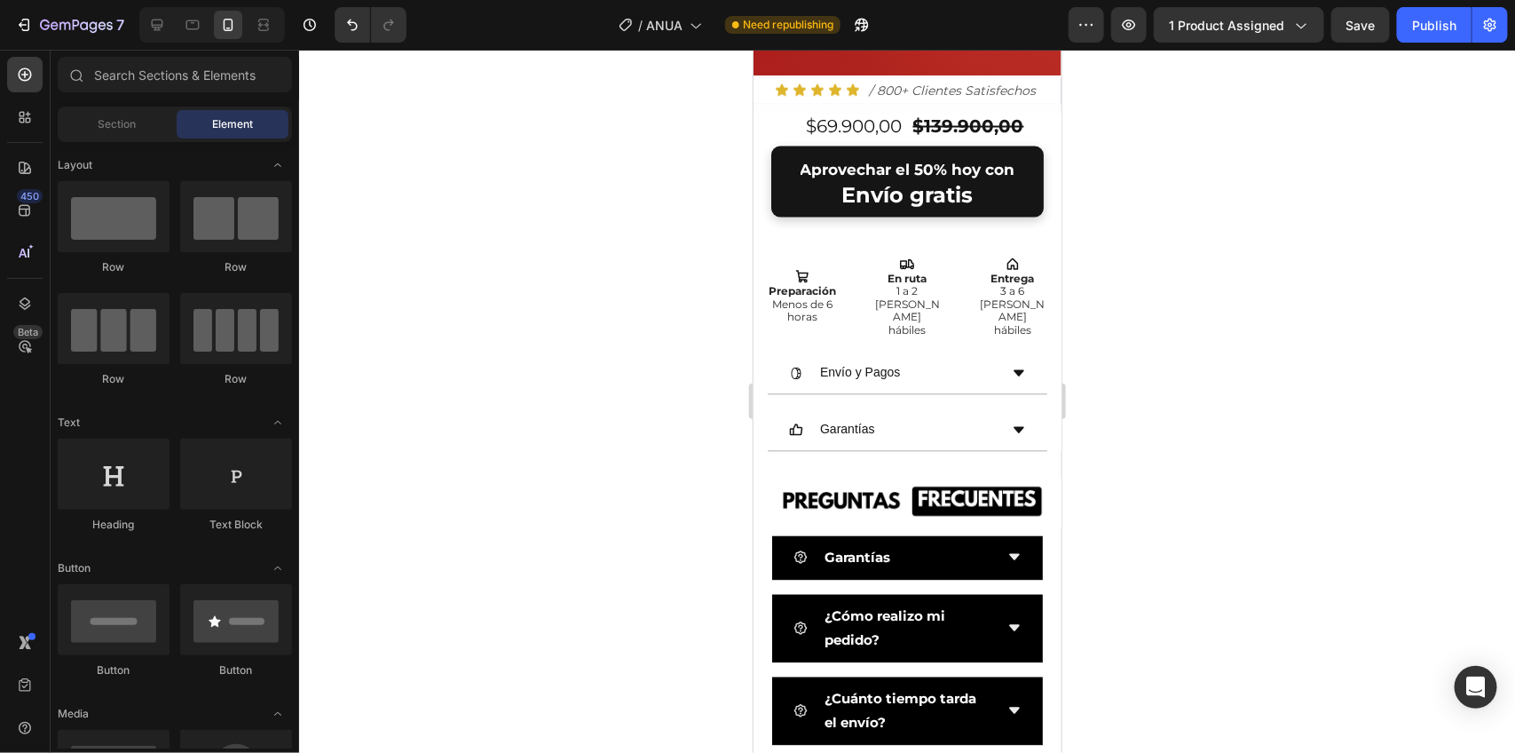
scroll to position [4093, 0]
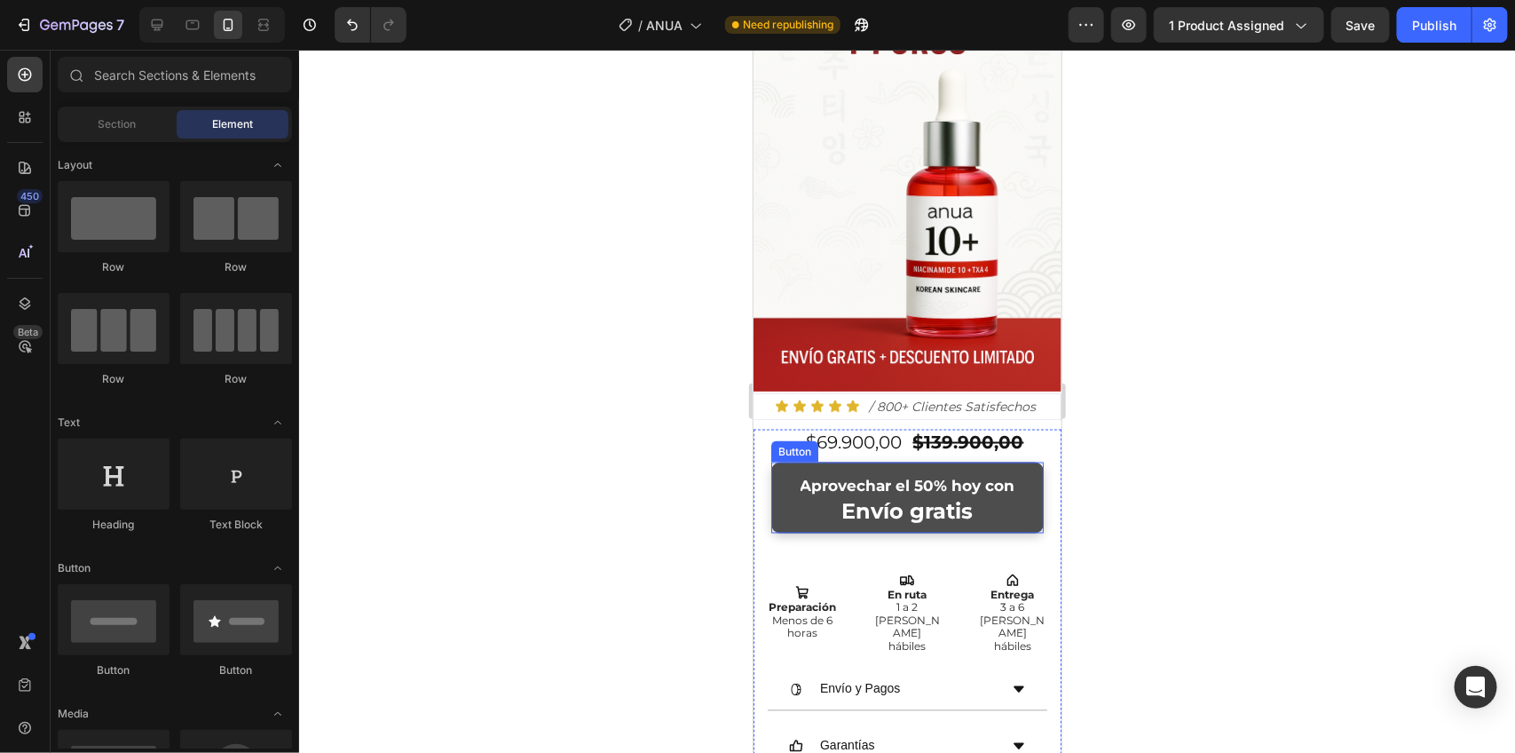
click at [1022, 462] on button "Aprovechar el 50% hoy con Envío gratis" at bounding box center [907, 497] width 273 height 71
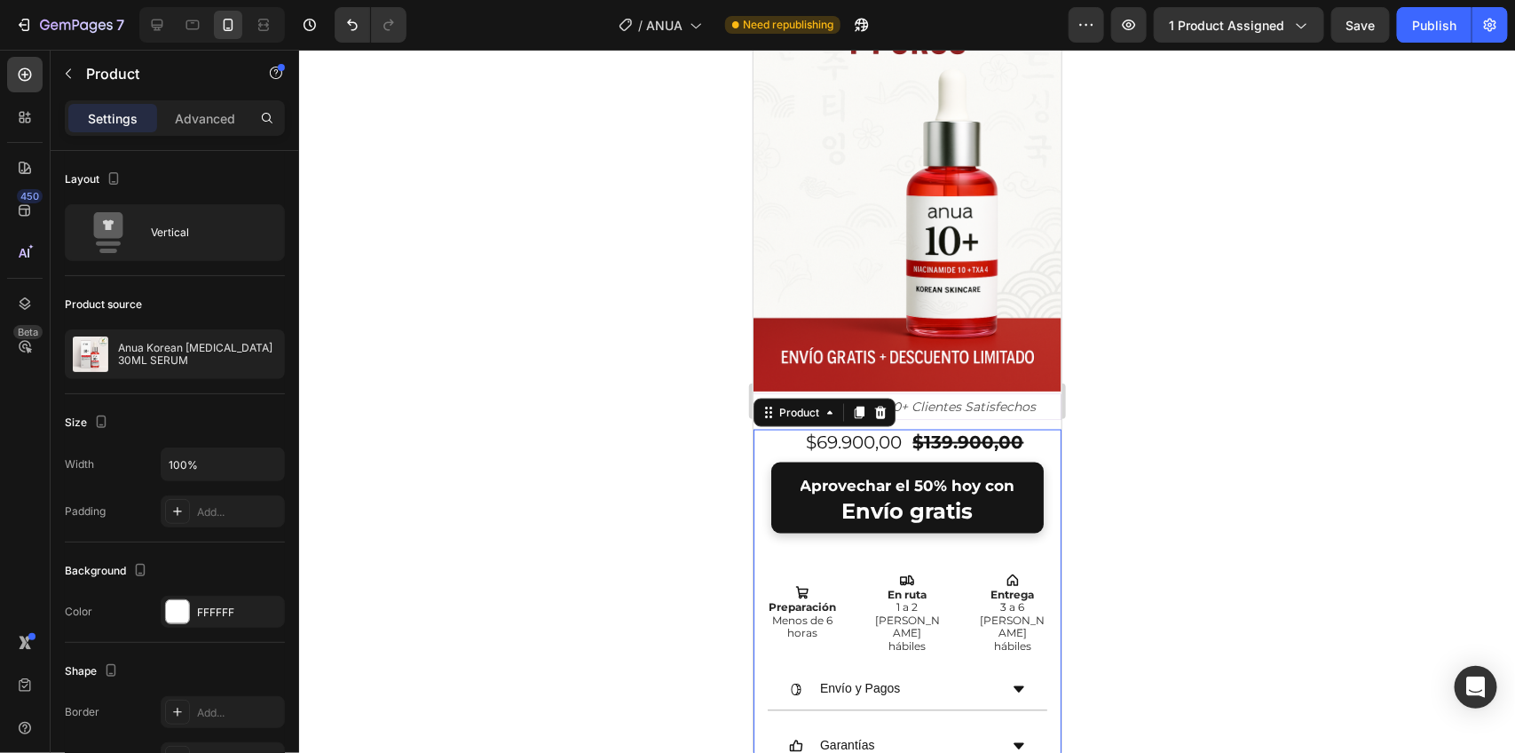
click at [1024, 462] on div "Aprovechar el 50% hoy con Envío gratis Button" at bounding box center [907, 511] width 308 height 98
click at [264, 360] on icon "button" at bounding box center [266, 354] width 14 height 14
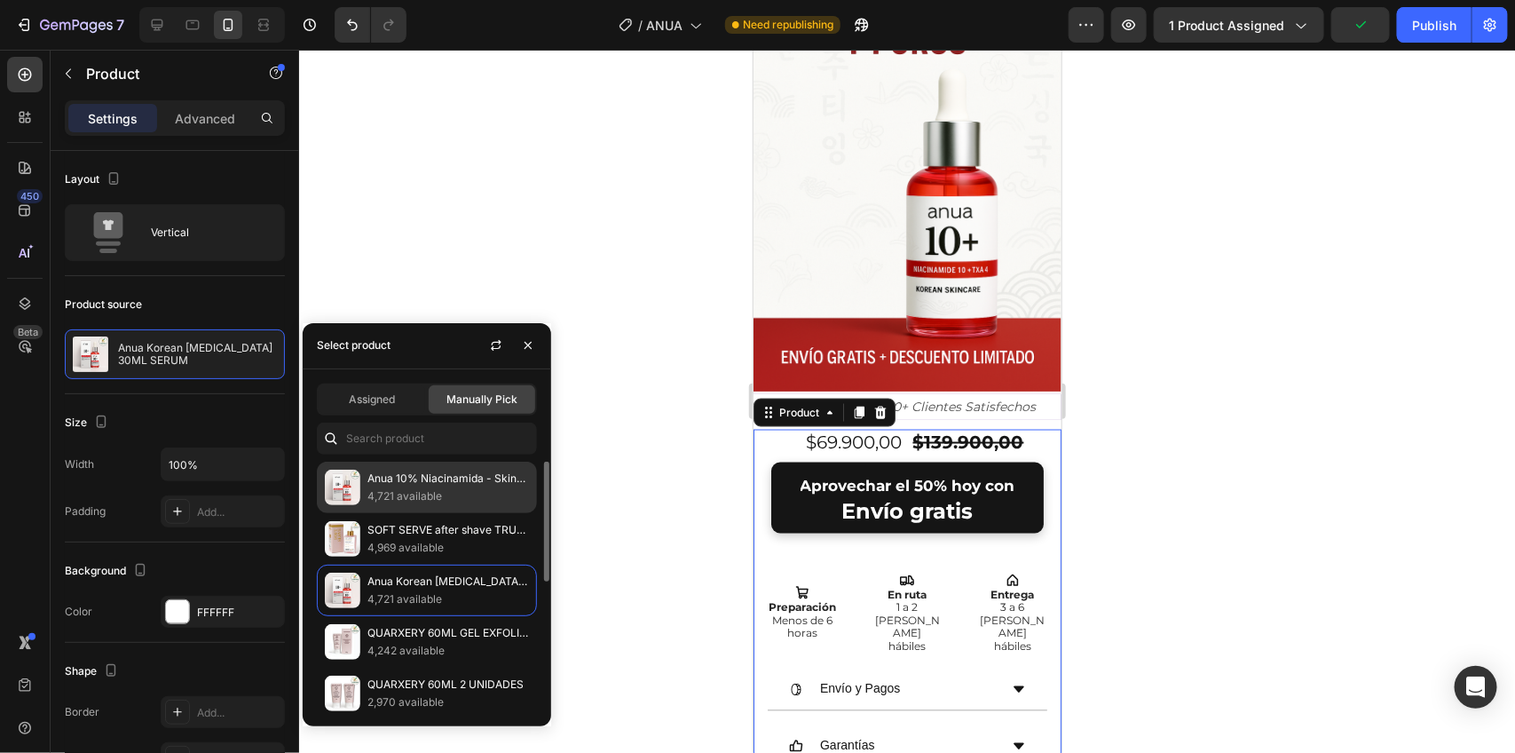
click at [442, 502] on p "4,721 available" at bounding box center [449, 496] width 162 height 18
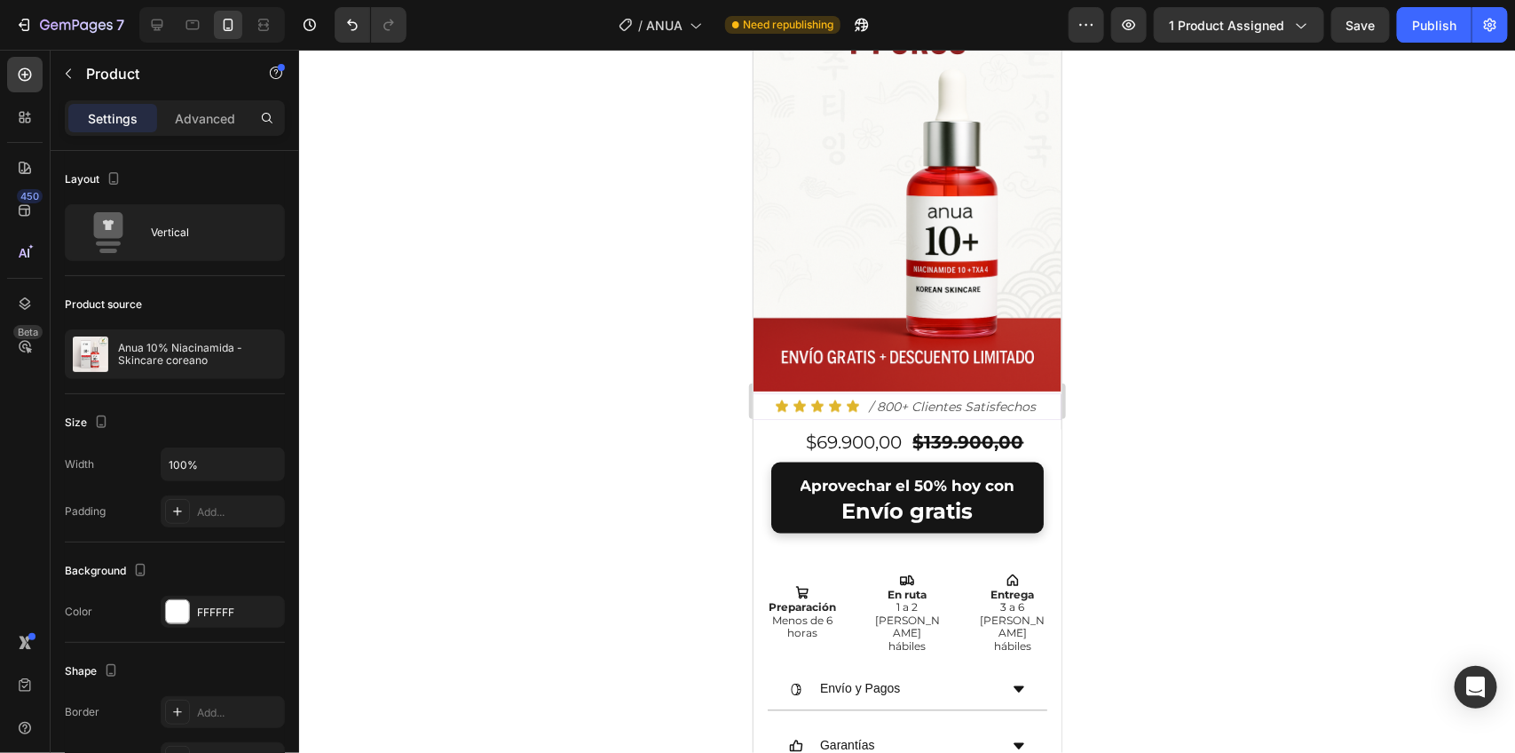
click at [552, 218] on div at bounding box center [907, 401] width 1216 height 703
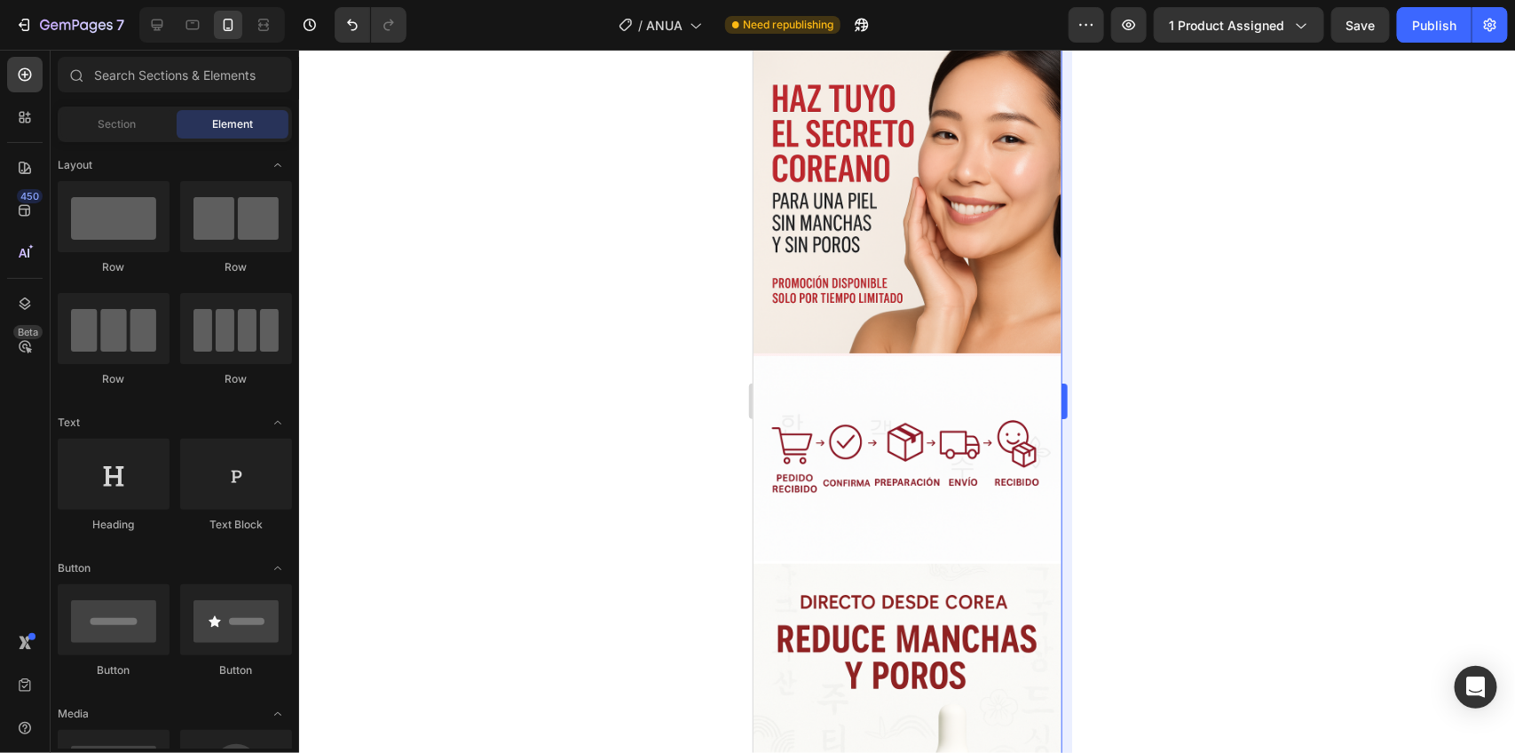
scroll to position [3584, 0]
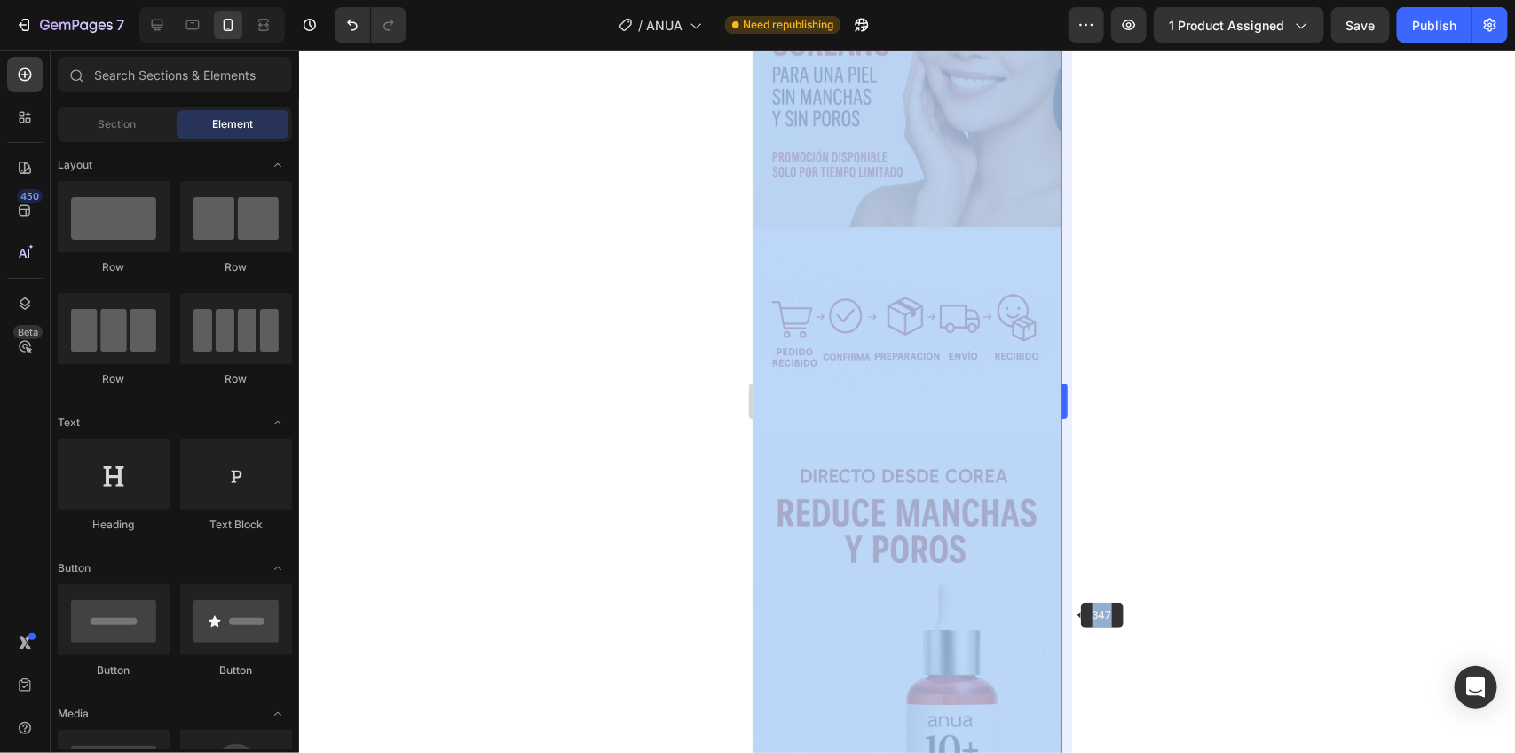
drag, startPoint x: 1068, startPoint y: 599, endPoint x: 1065, endPoint y: 618, distance: 18.8
click at [1065, 618] on div "347 333333 100 % 333333 100 %" at bounding box center [907, 401] width 1216 height 703
click at [1302, 552] on div at bounding box center [907, 401] width 1216 height 703
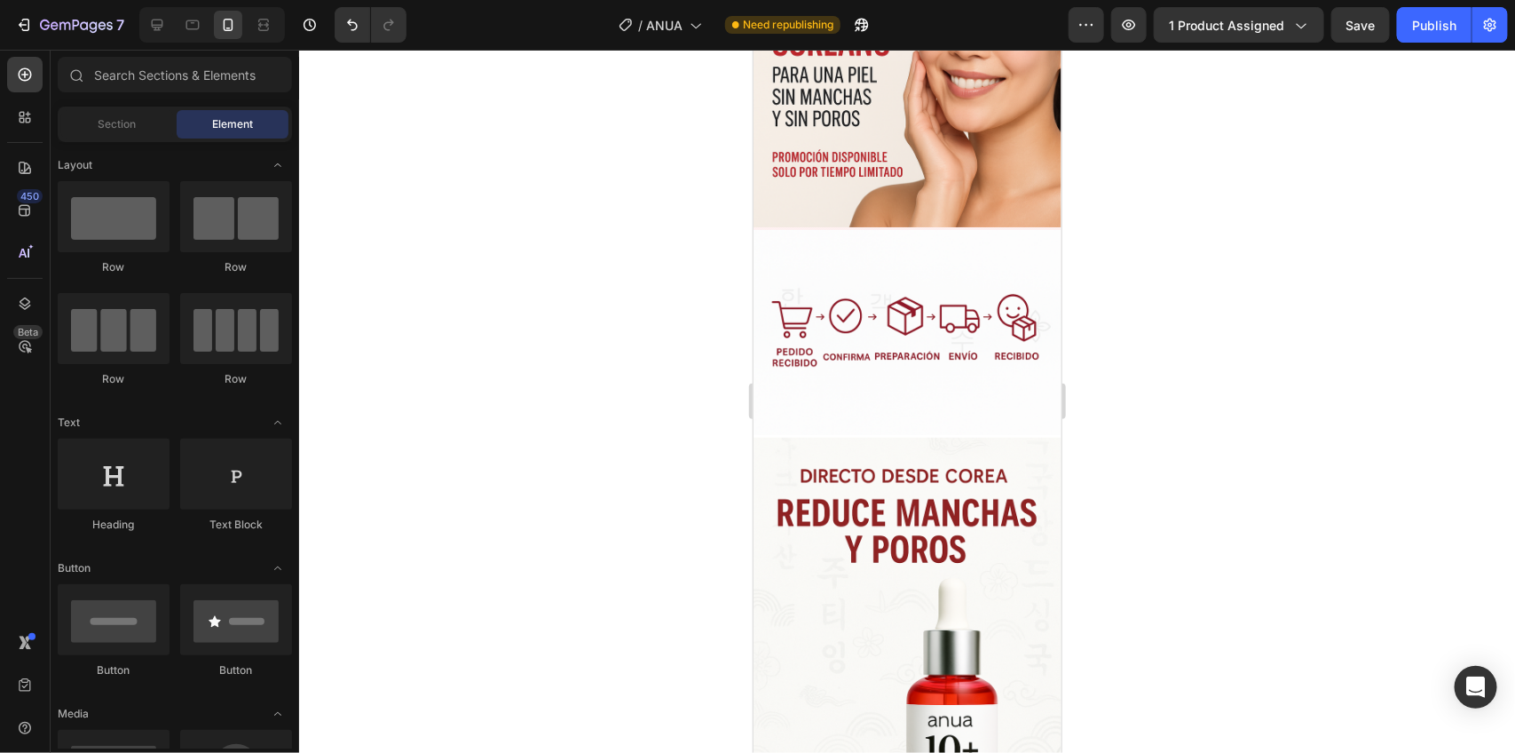
click at [1302, 552] on div at bounding box center [907, 401] width 1216 height 703
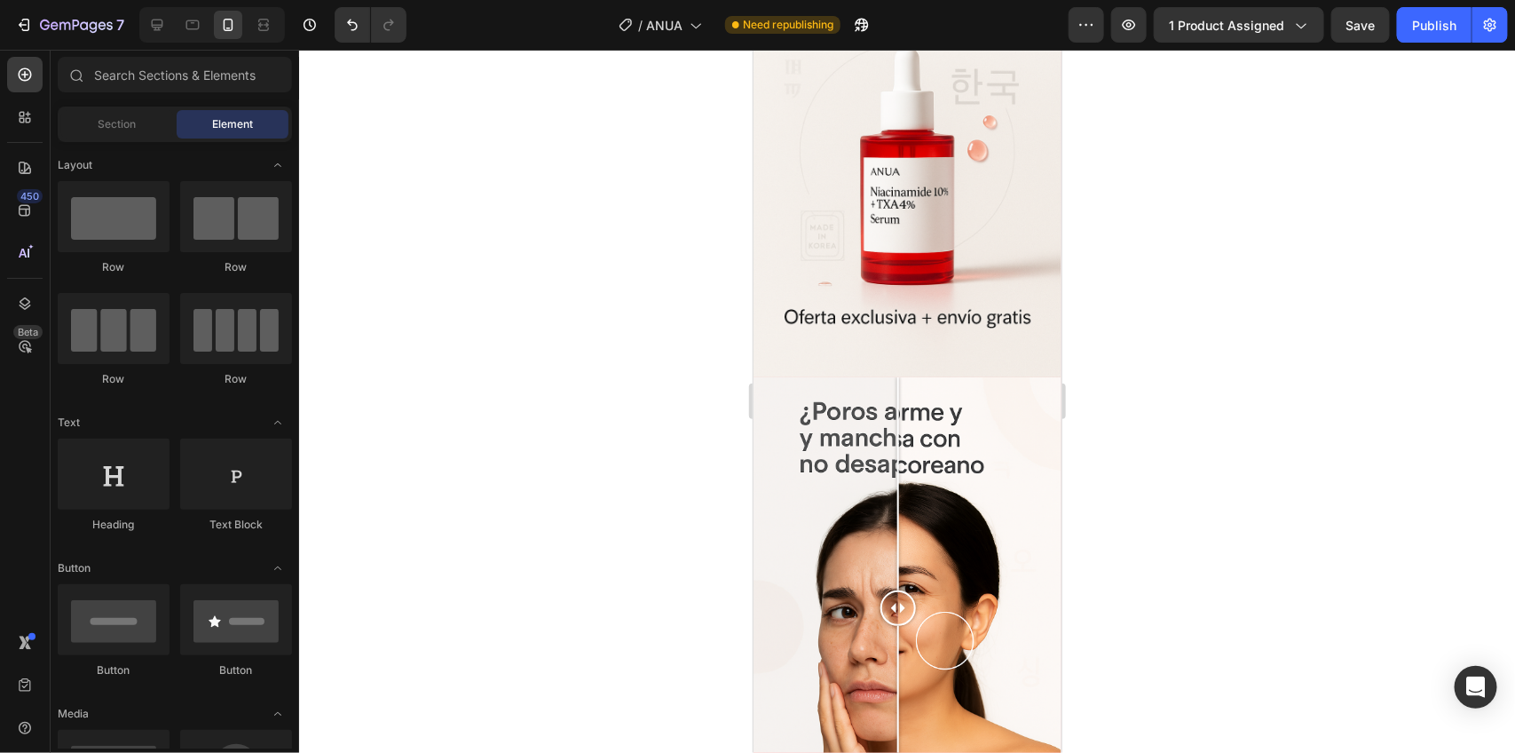
scroll to position [99, 0]
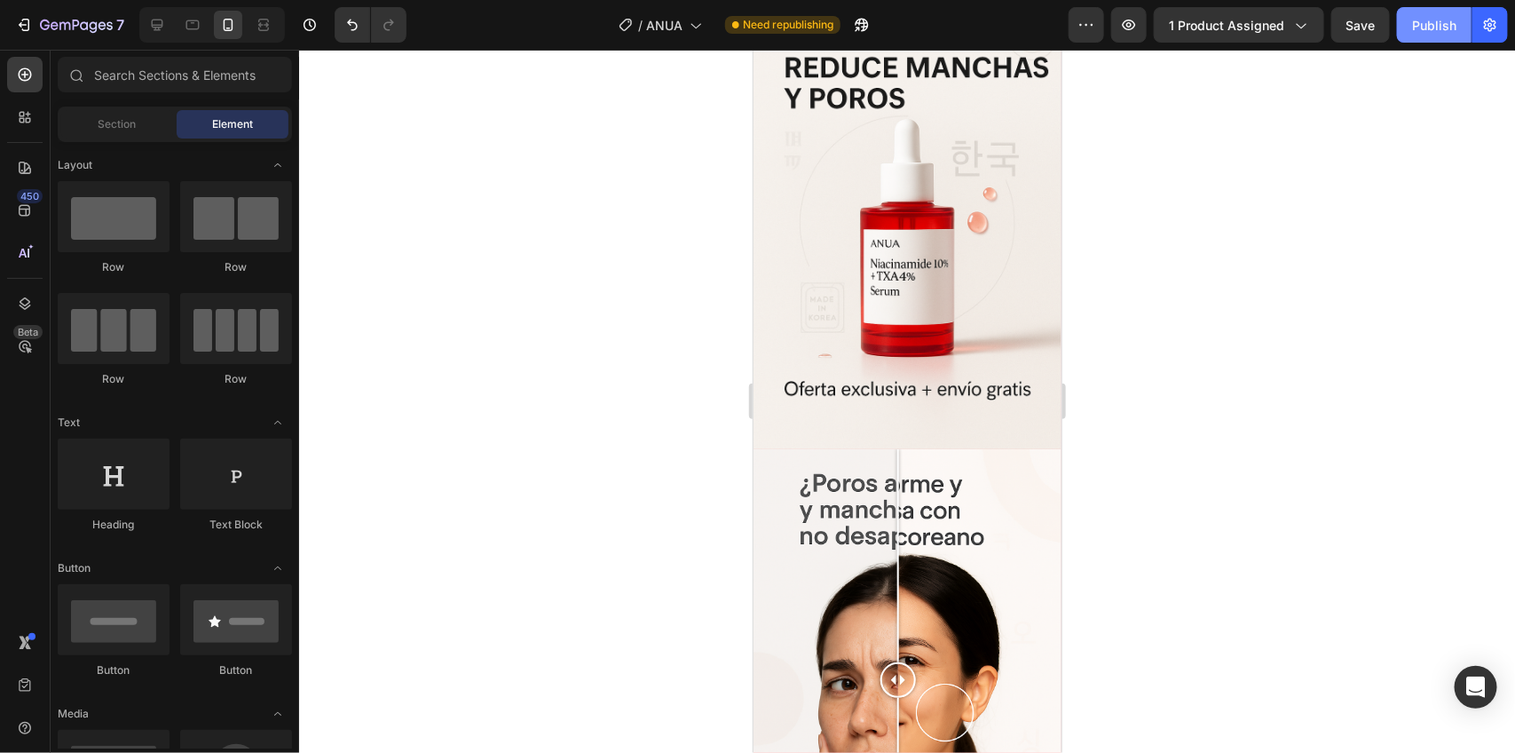
click at [1435, 20] on div "Publish" at bounding box center [1434, 25] width 44 height 19
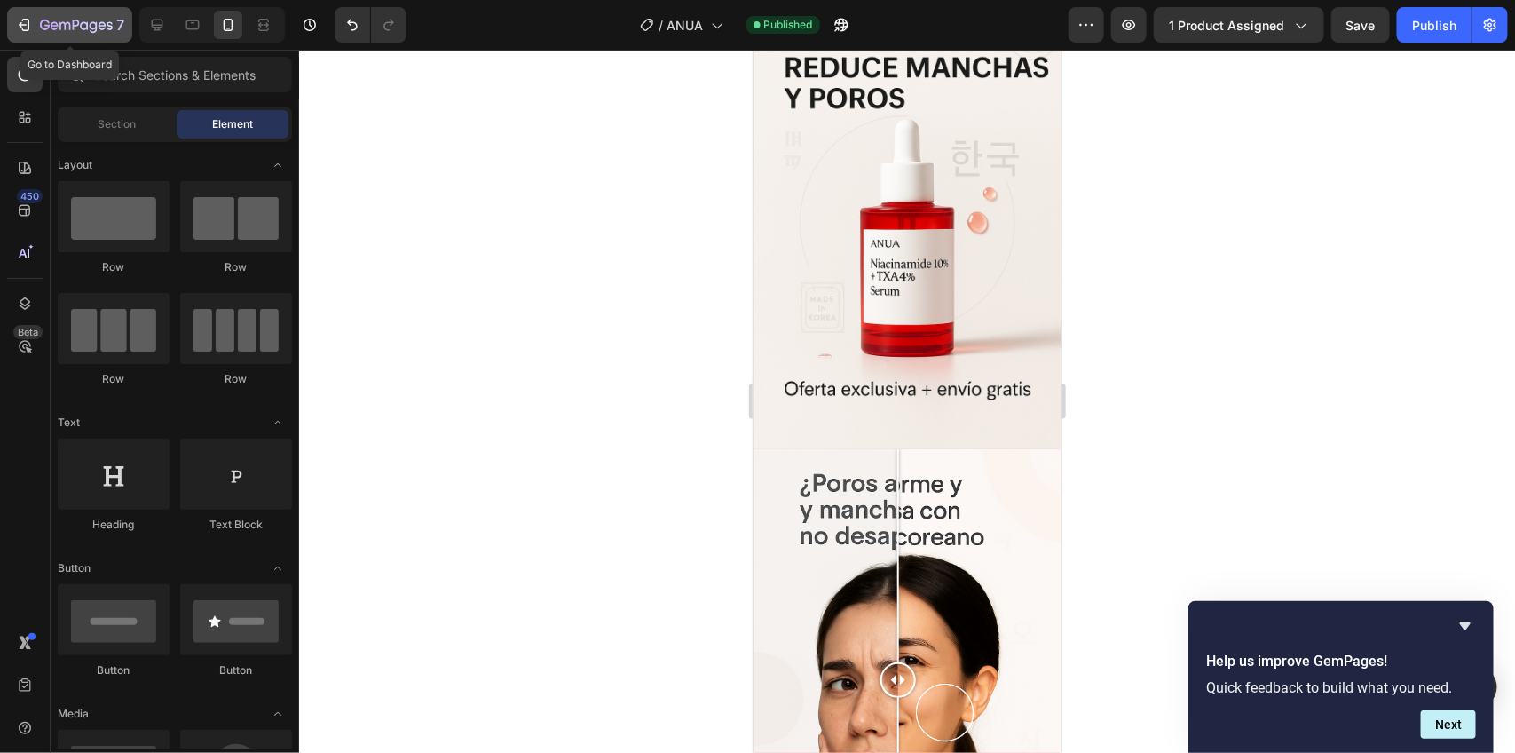
click at [27, 25] on icon "button" at bounding box center [24, 25] width 18 height 18
